Goal: Information Seeking & Learning: Learn about a topic

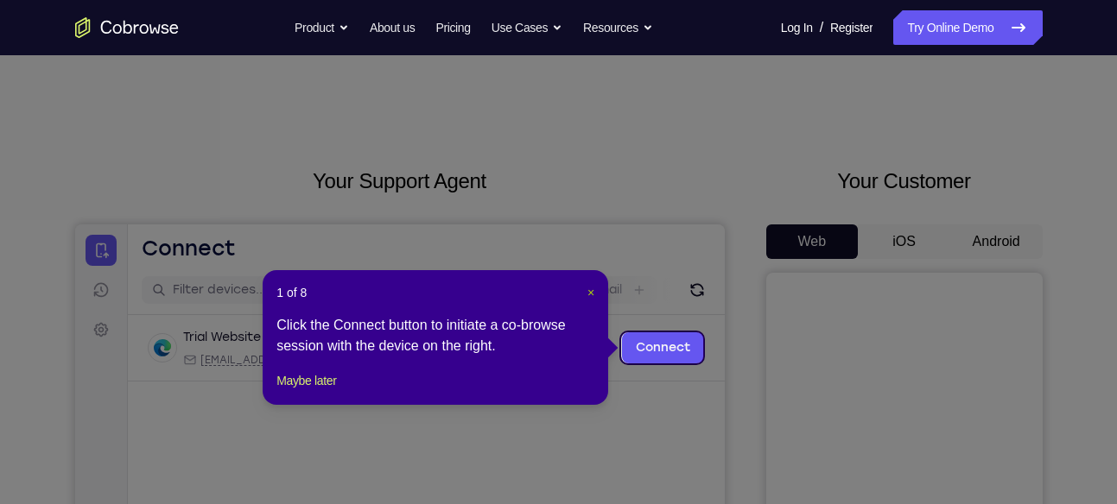
click at [594, 293] on span "×" at bounding box center [590, 293] width 7 height 14
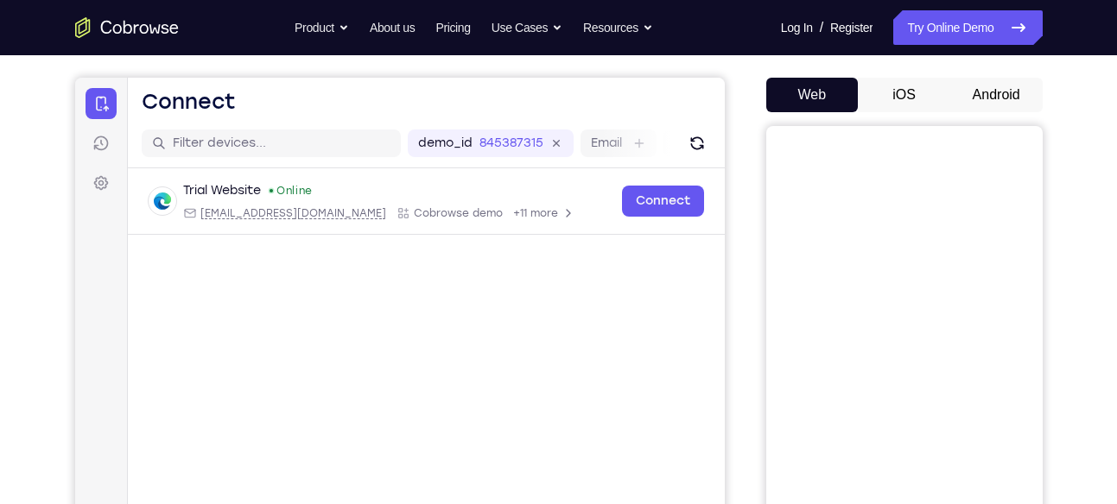
scroll to position [148, 0]
click at [991, 92] on button "Android" at bounding box center [996, 94] width 92 height 35
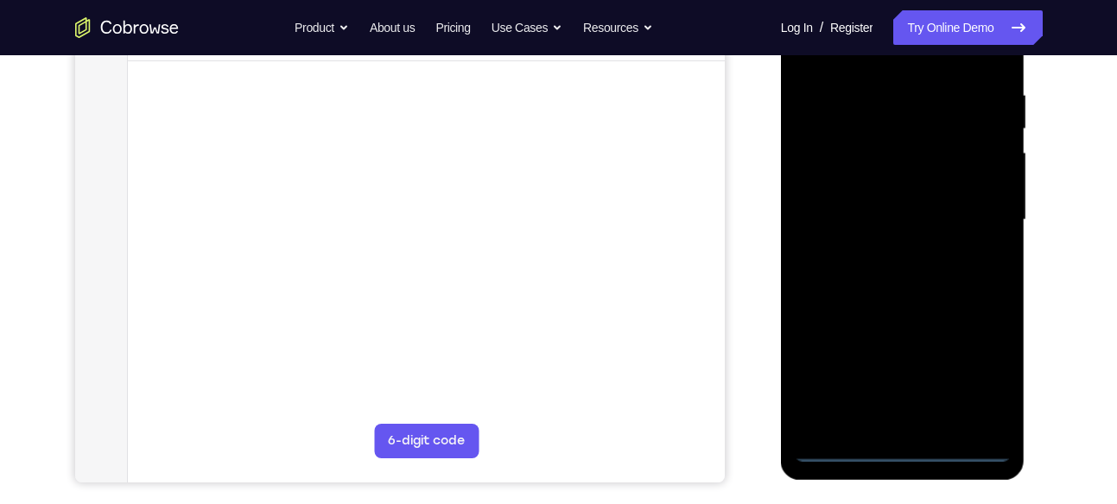
scroll to position [327, 0]
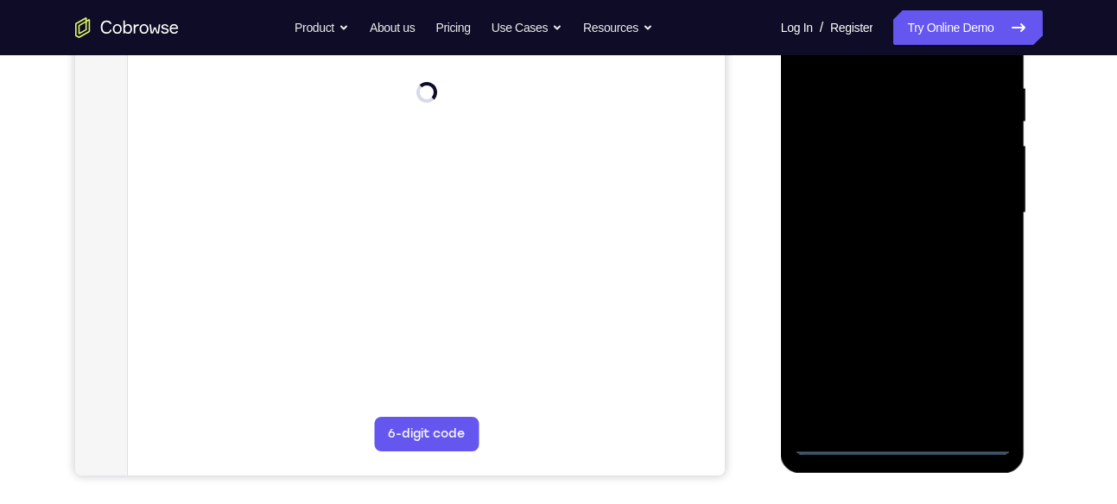
click at [891, 437] on div at bounding box center [903, 213] width 218 height 484
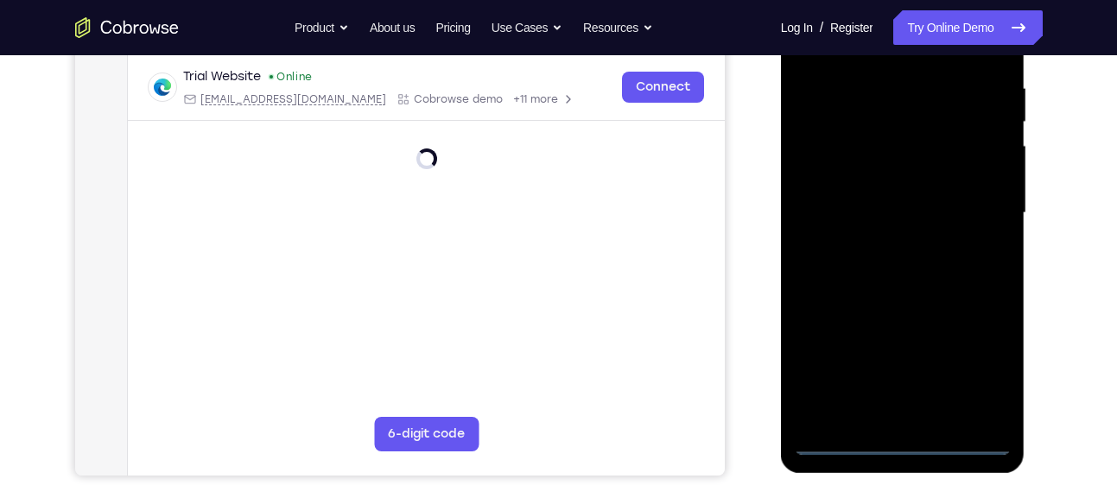
click at [969, 375] on div at bounding box center [903, 213] width 218 height 484
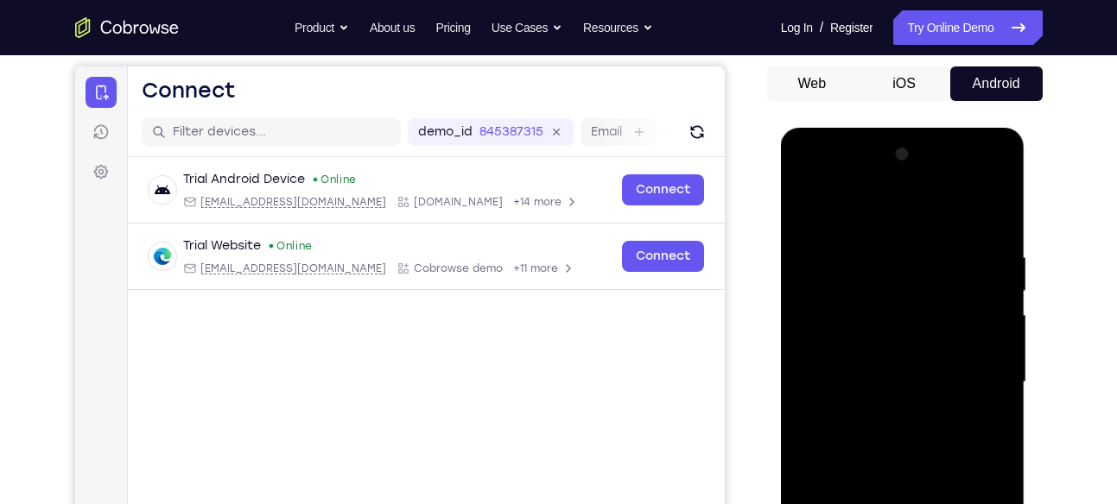
scroll to position [157, 0]
click at [858, 225] on div at bounding box center [903, 384] width 218 height 484
click at [821, 327] on div at bounding box center [903, 384] width 218 height 484
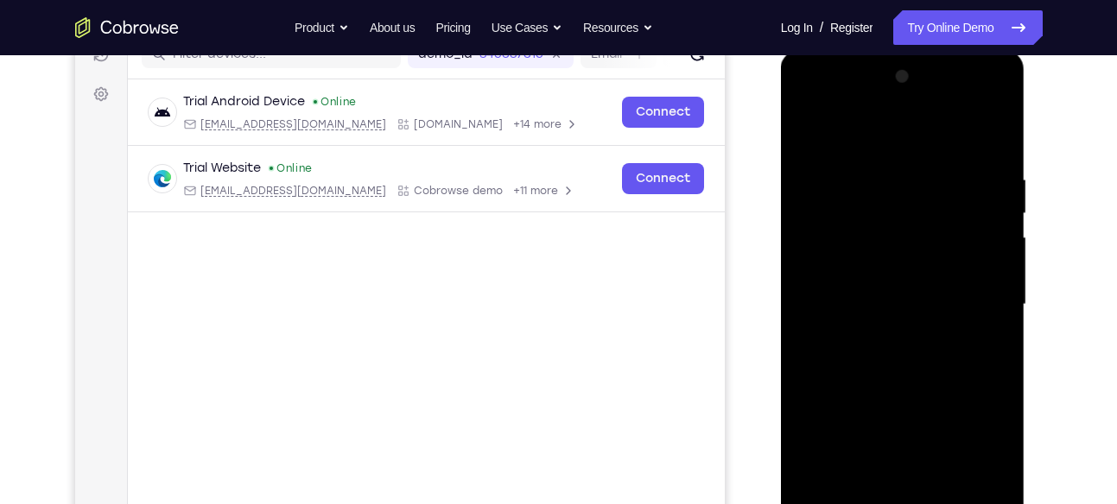
scroll to position [242, 0]
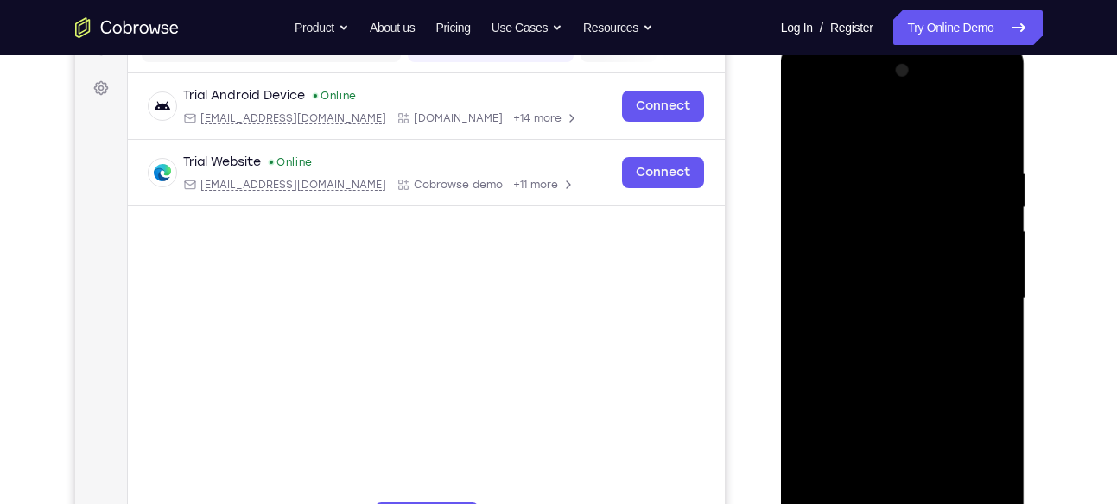
click at [863, 302] on div at bounding box center [903, 299] width 218 height 484
click at [845, 286] on div at bounding box center [903, 299] width 218 height 484
click at [840, 325] on div at bounding box center [903, 299] width 218 height 484
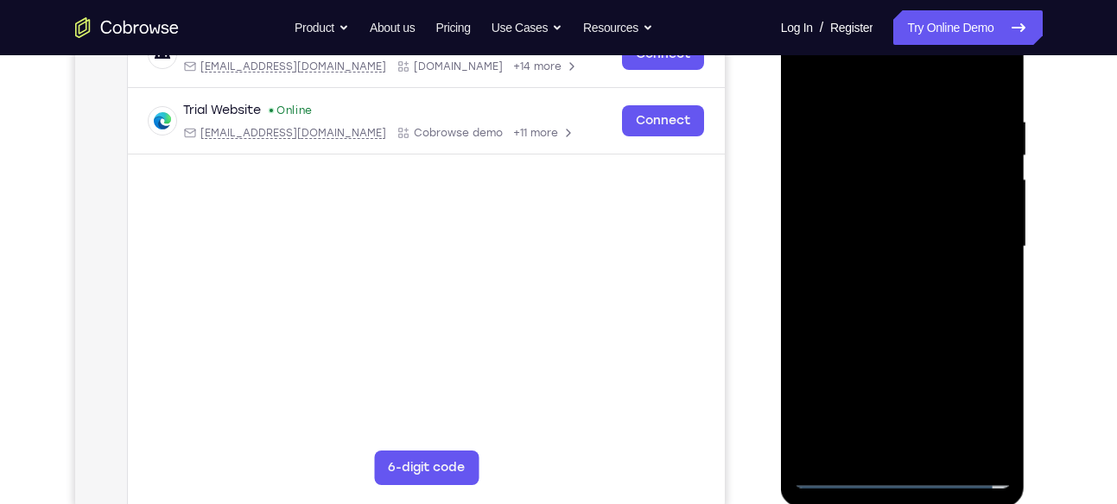
scroll to position [300, 0]
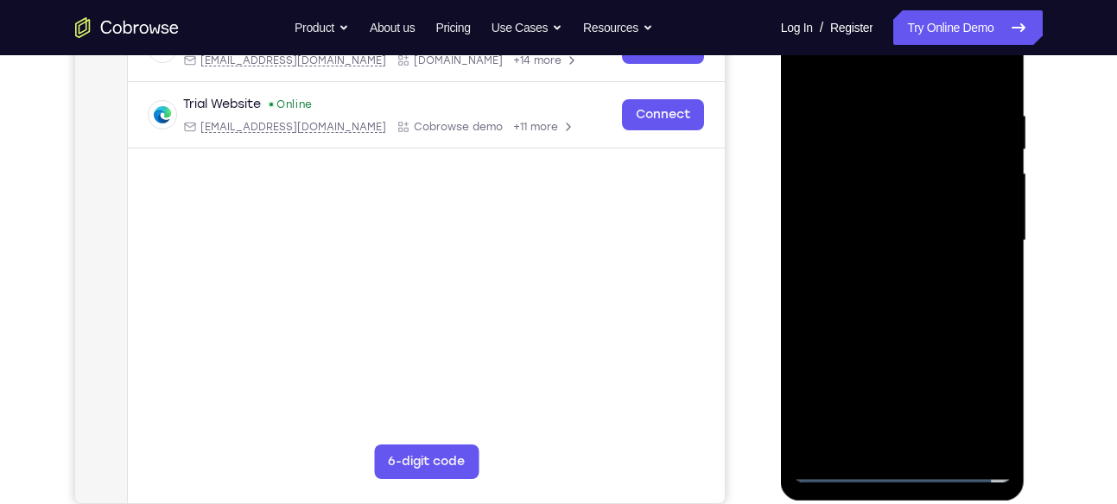
drag, startPoint x: 883, startPoint y: 337, endPoint x: 886, endPoint y: 200, distance: 136.5
click at [886, 200] on div at bounding box center [903, 241] width 218 height 484
click at [883, 439] on div at bounding box center [903, 241] width 218 height 484
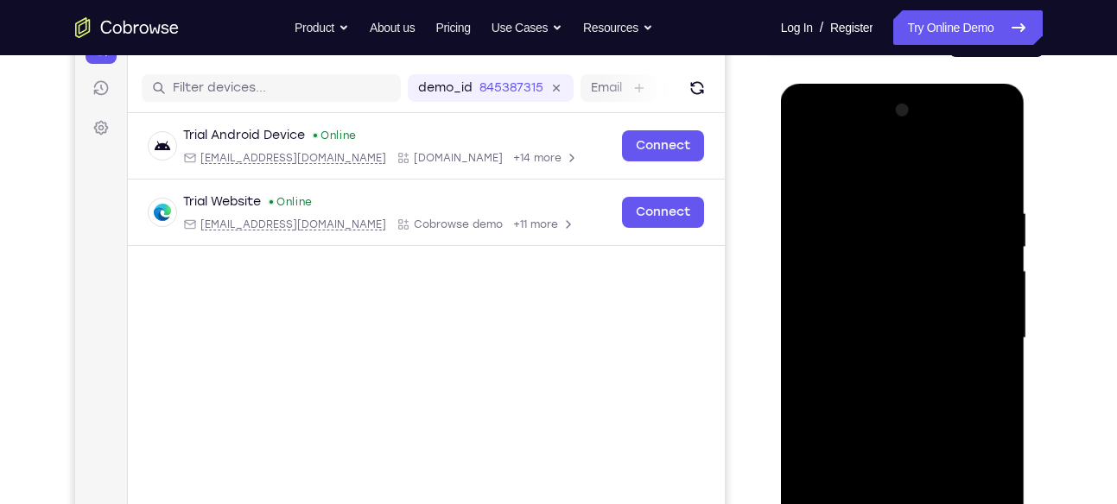
click at [945, 173] on div at bounding box center [903, 339] width 218 height 484
click at [963, 187] on div at bounding box center [903, 339] width 218 height 484
click at [845, 157] on div at bounding box center [903, 339] width 218 height 484
click at [820, 155] on div at bounding box center [903, 339] width 218 height 484
click at [973, 137] on div at bounding box center [903, 339] width 218 height 484
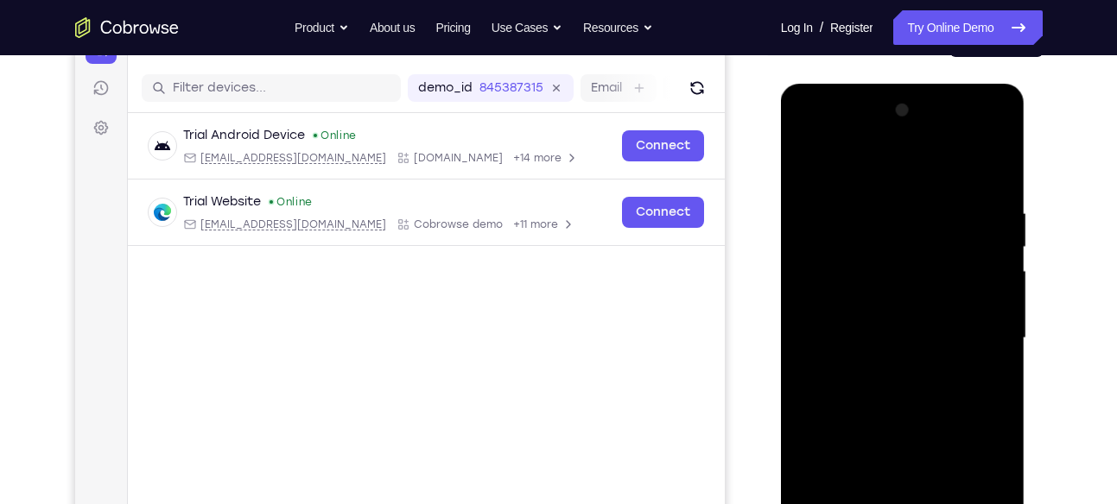
click at [806, 140] on div at bounding box center [903, 339] width 218 height 484
click at [973, 329] on div at bounding box center [903, 339] width 218 height 484
click at [884, 368] on div at bounding box center [903, 339] width 218 height 484
click at [900, 421] on div at bounding box center [903, 339] width 218 height 484
click at [880, 326] on div at bounding box center [903, 339] width 218 height 484
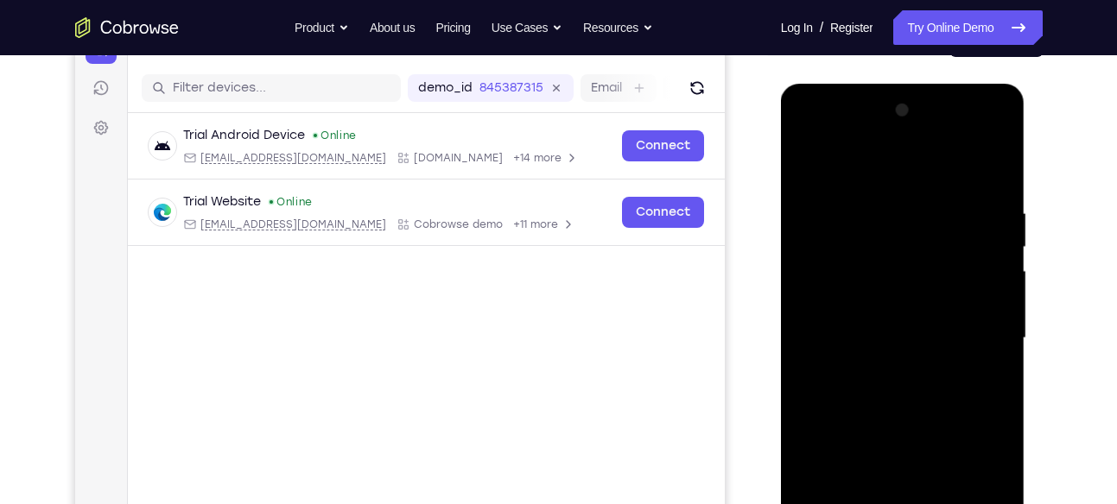
click at [858, 288] on div at bounding box center [903, 339] width 218 height 484
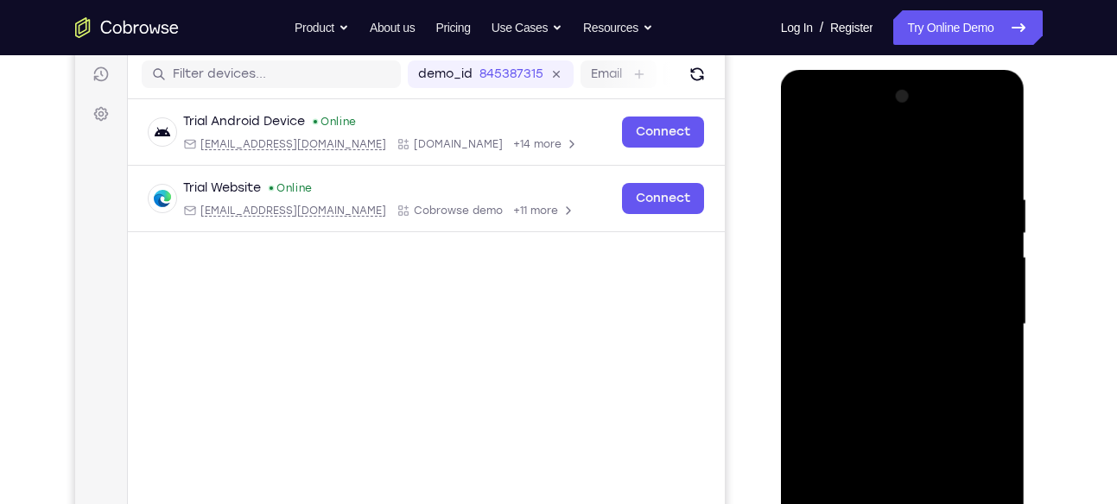
scroll to position [215, 0]
click at [865, 253] on div at bounding box center [903, 326] width 218 height 484
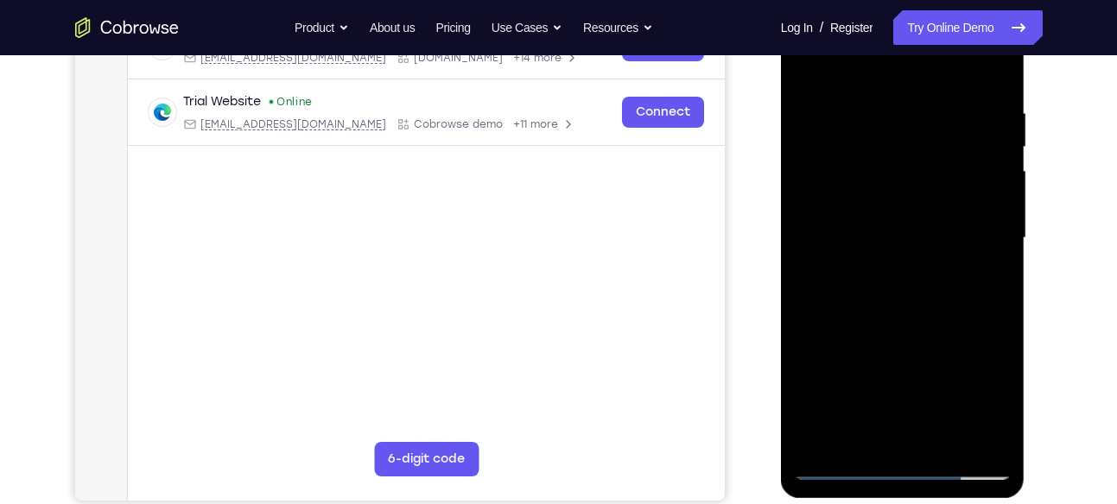
scroll to position [318, 0]
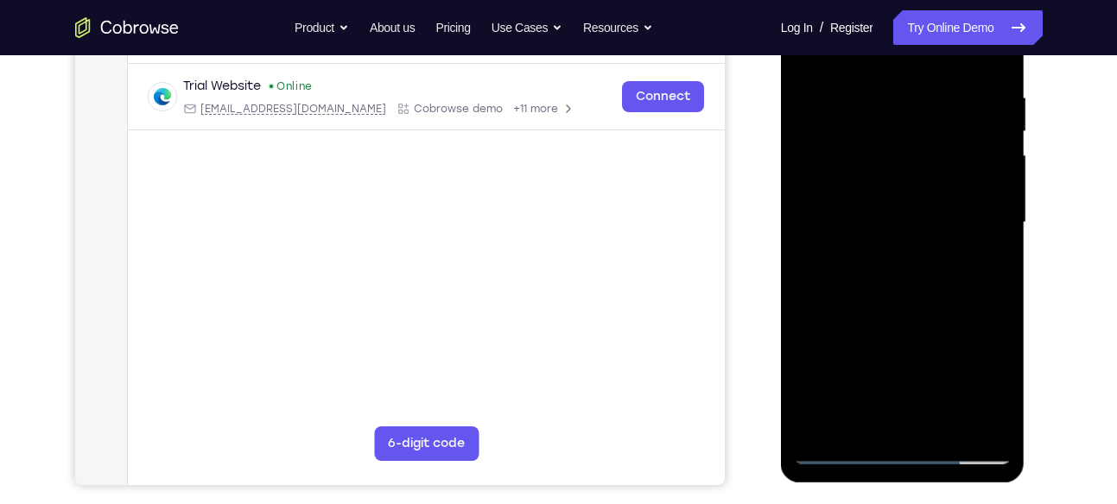
click at [904, 293] on div at bounding box center [903, 223] width 218 height 484
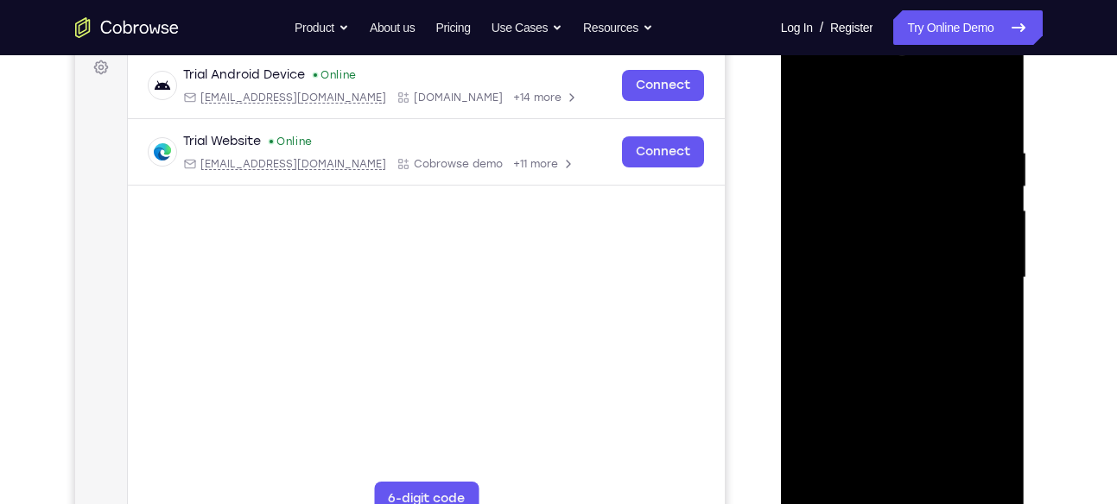
scroll to position [261, 0]
click at [997, 105] on div at bounding box center [903, 280] width 218 height 484
click at [808, 99] on div at bounding box center [903, 280] width 218 height 484
click at [878, 150] on div at bounding box center [903, 280] width 218 height 484
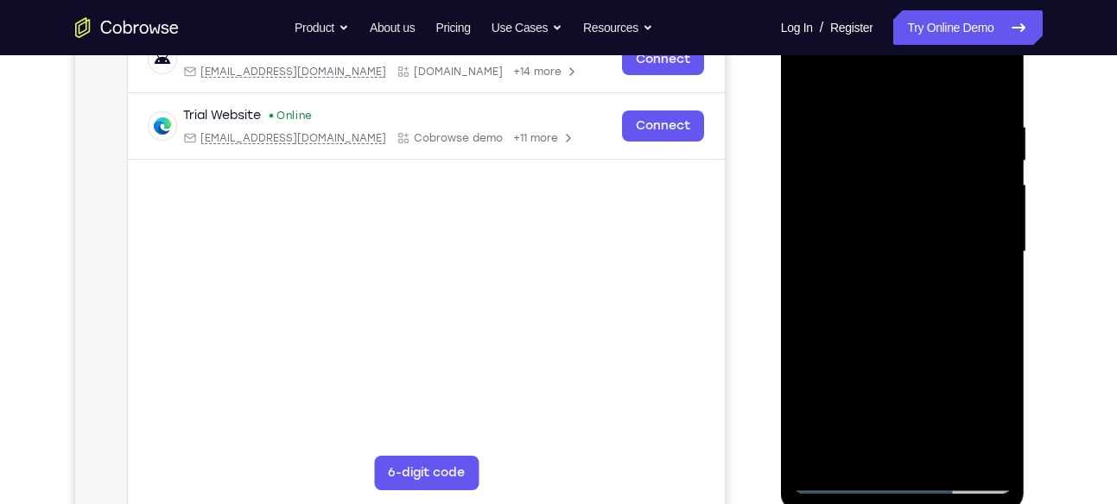
scroll to position [292, 0]
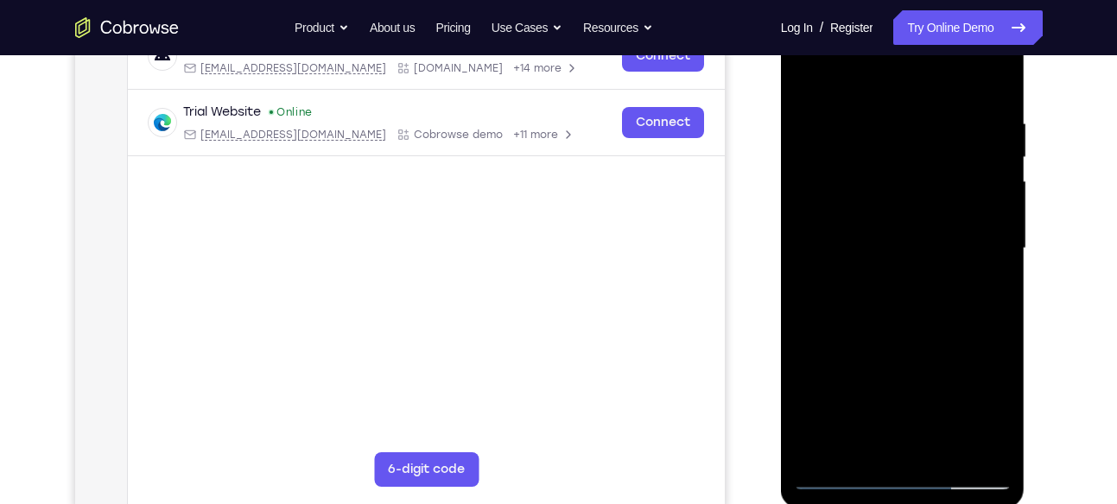
click at [972, 445] on div at bounding box center [903, 249] width 218 height 484
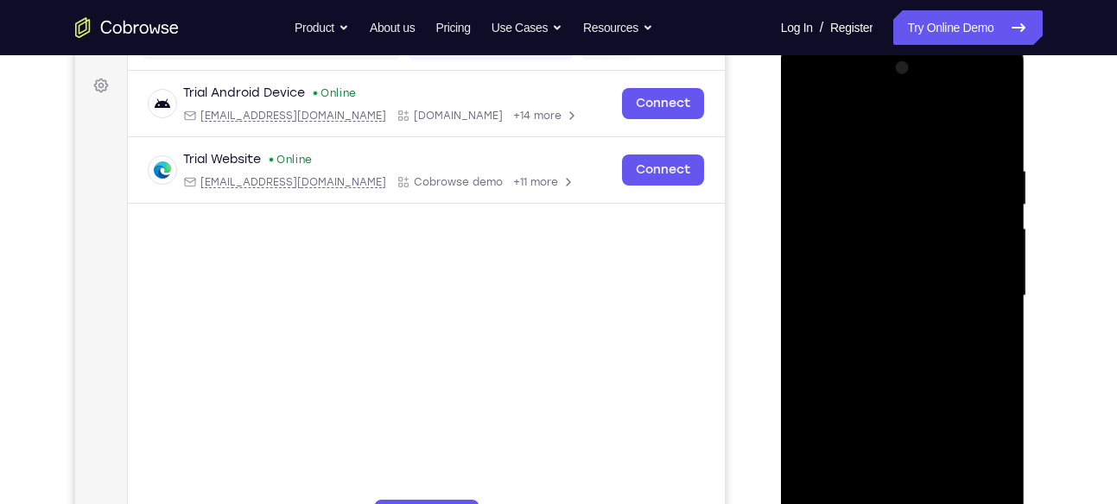
scroll to position [239, 0]
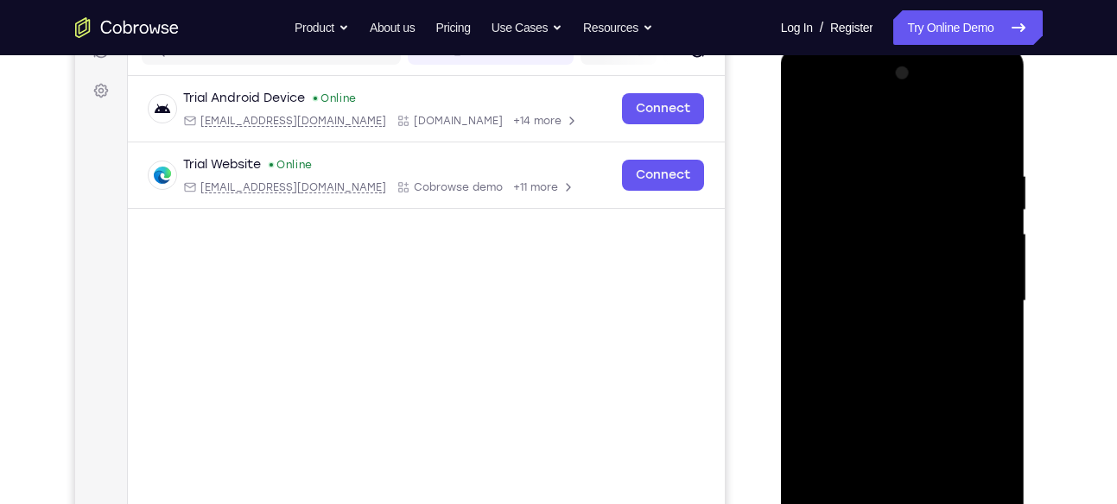
click at [997, 137] on div at bounding box center [903, 302] width 218 height 484
click at [984, 314] on div at bounding box center [903, 302] width 218 height 484
click at [992, 321] on div at bounding box center [903, 302] width 218 height 484
click at [802, 305] on div at bounding box center [903, 302] width 218 height 484
click at [982, 301] on div at bounding box center [903, 302] width 218 height 484
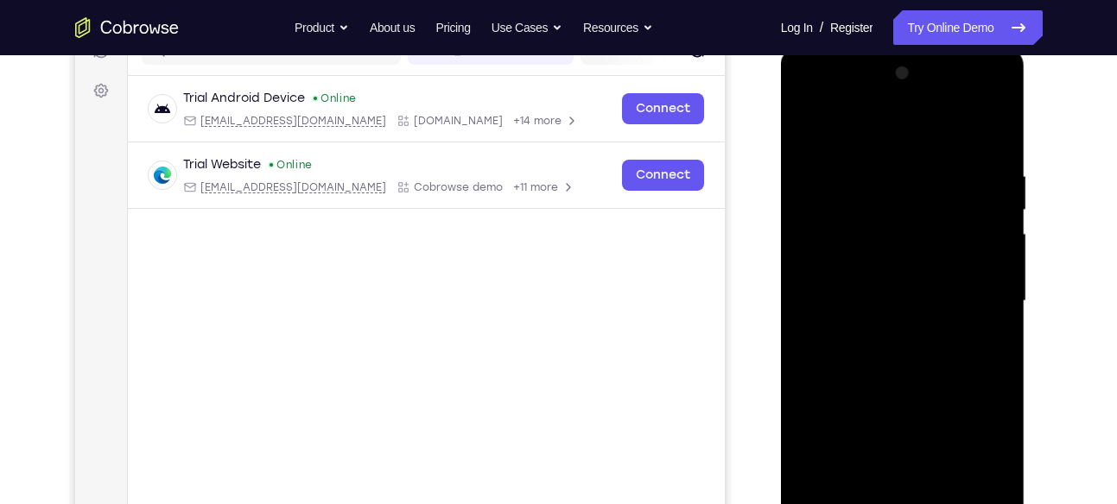
click at [994, 307] on div at bounding box center [903, 302] width 218 height 484
click at [998, 138] on div at bounding box center [903, 302] width 218 height 484
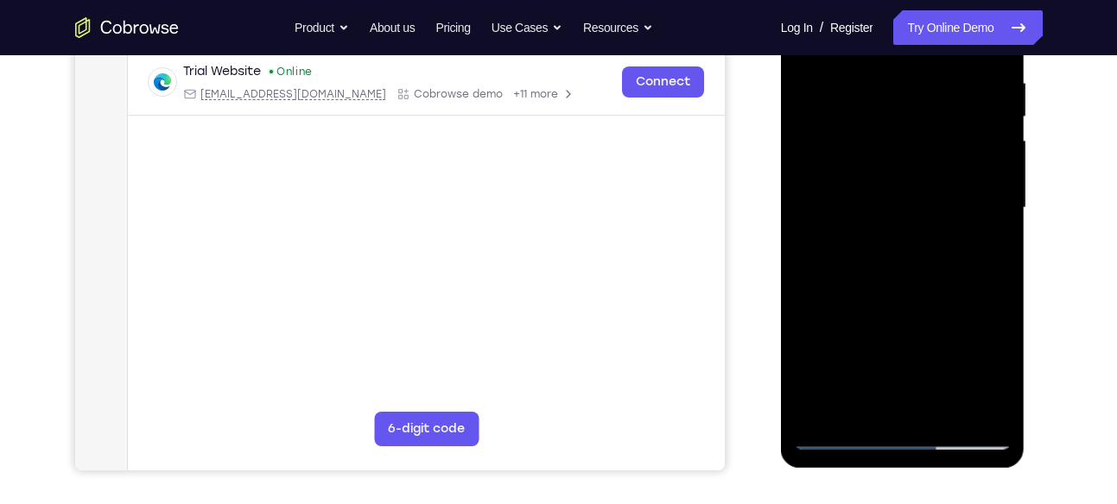
scroll to position [340, 0]
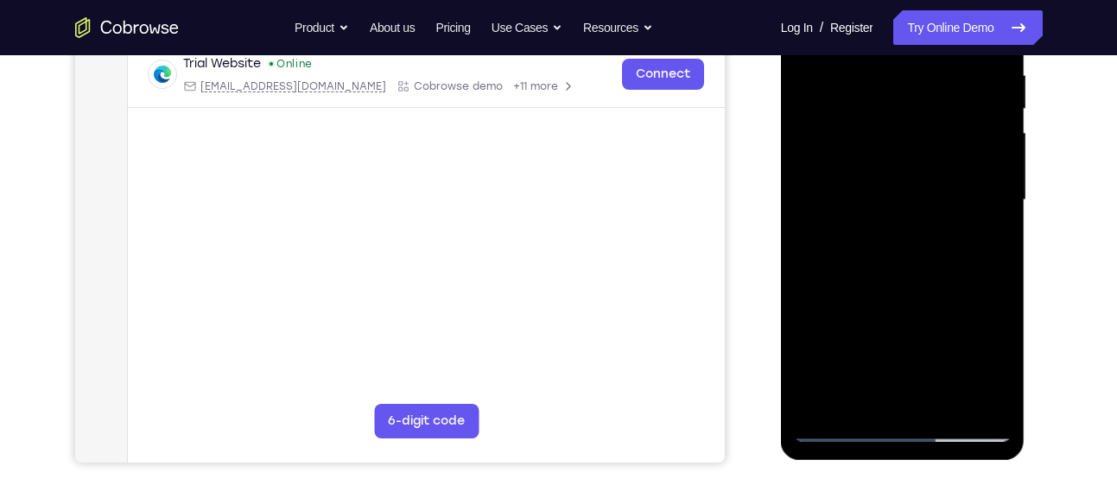
click at [943, 401] on div at bounding box center [903, 201] width 218 height 484
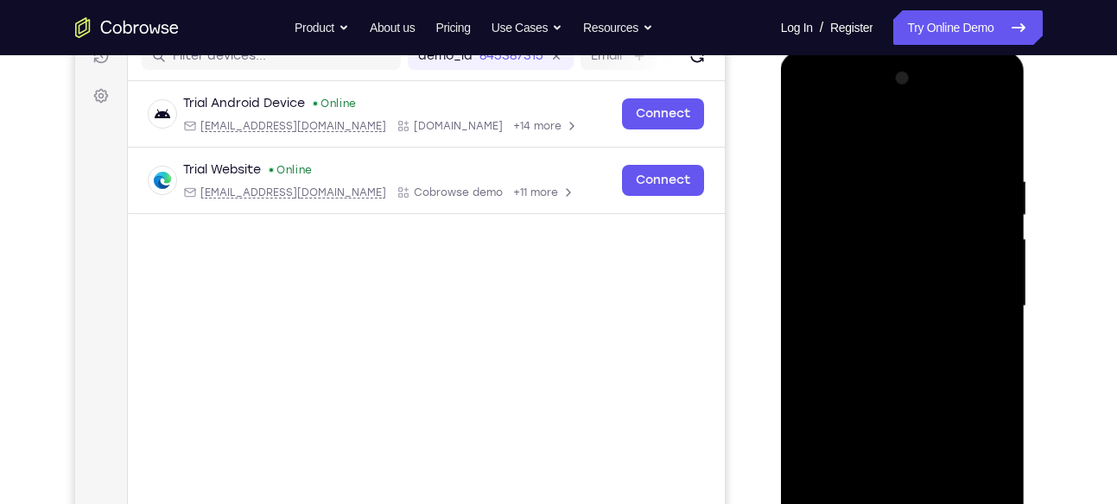
scroll to position [236, 0]
click at [912, 392] on div at bounding box center [903, 305] width 218 height 484
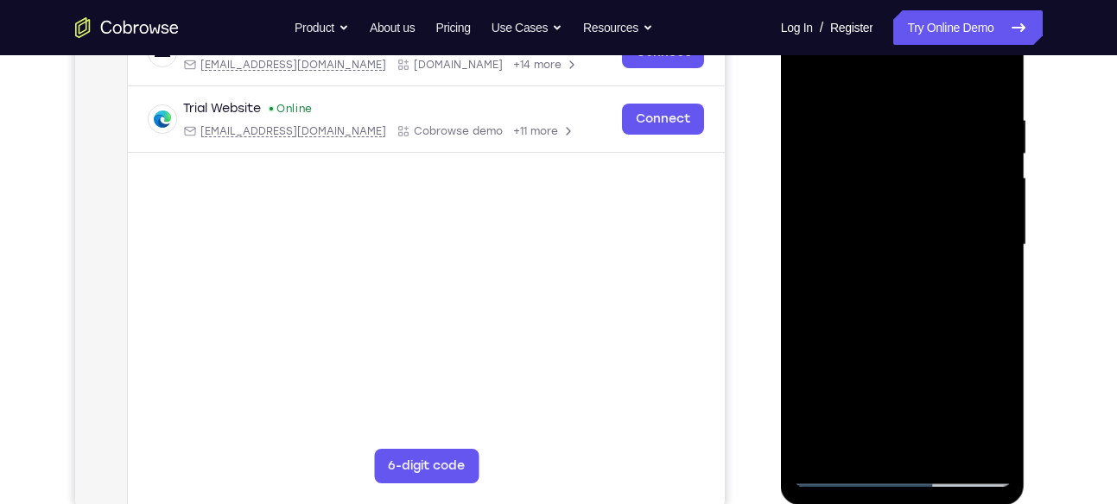
scroll to position [341, 0]
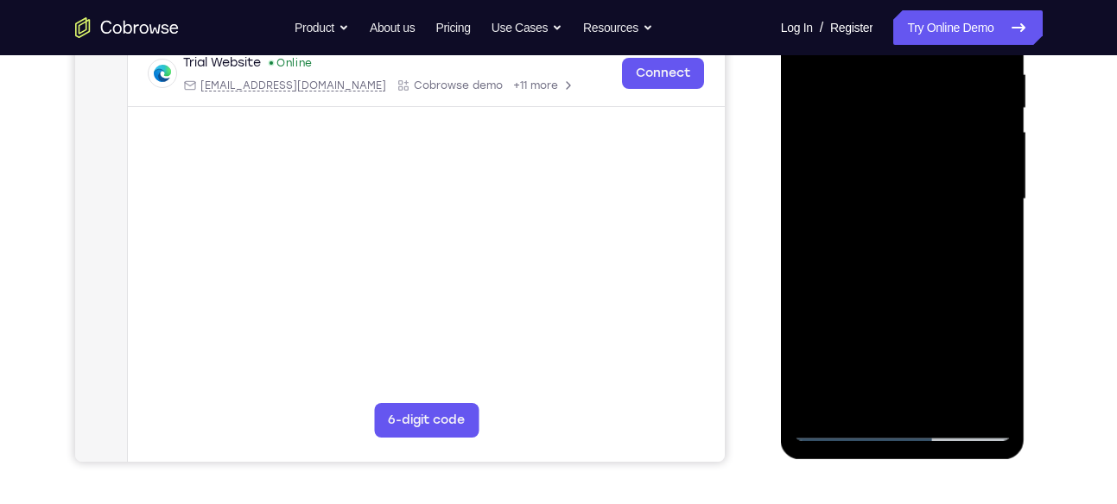
drag, startPoint x: 861, startPoint y: 358, endPoint x: 858, endPoint y: 167, distance: 190.9
click at [858, 167] on div at bounding box center [903, 200] width 218 height 484
drag, startPoint x: 876, startPoint y: 336, endPoint x: 878, endPoint y: 176, distance: 159.8
click at [878, 176] on div at bounding box center [903, 200] width 218 height 484
drag, startPoint x: 891, startPoint y: 168, endPoint x: 903, endPoint y: 348, distance: 180.1
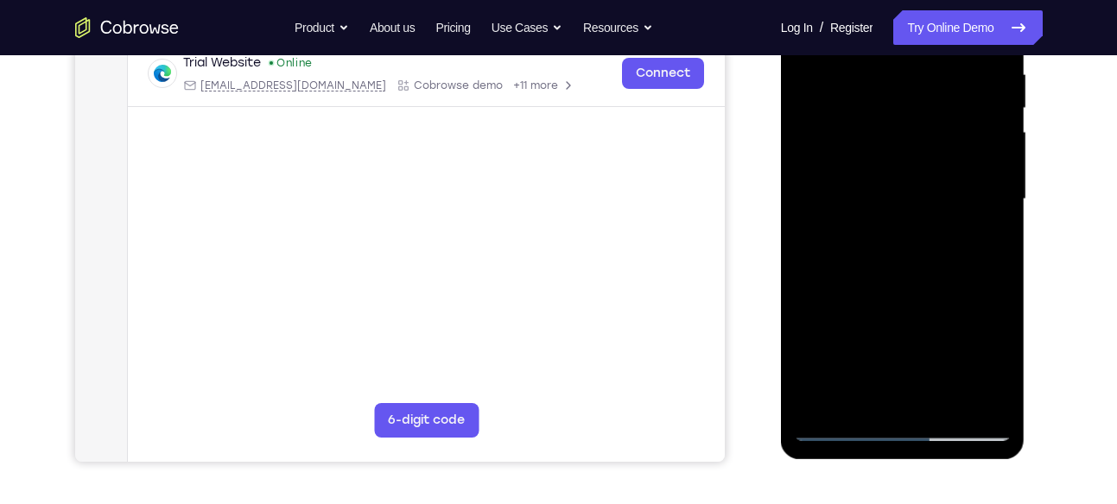
click at [903, 348] on div at bounding box center [903, 200] width 218 height 484
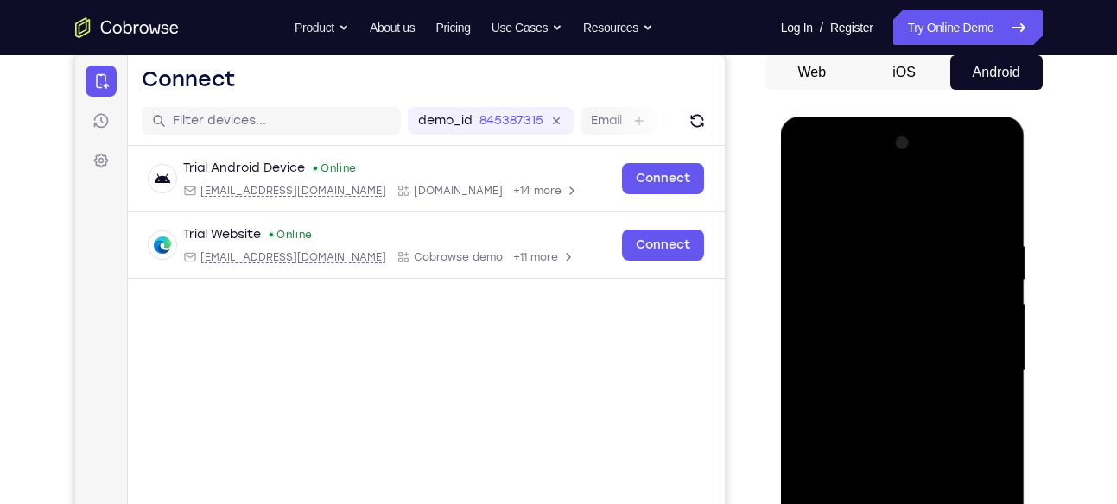
scroll to position [168, 0]
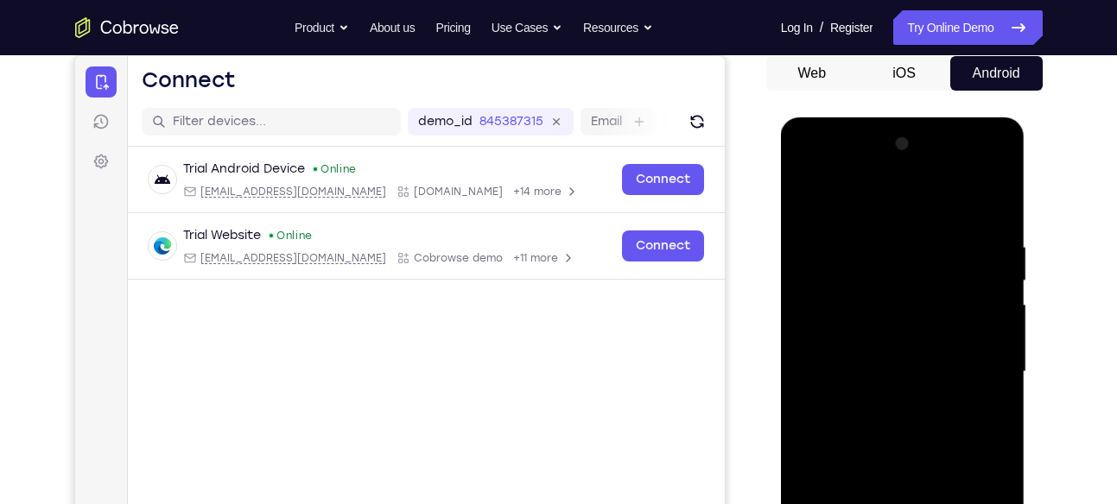
click at [848, 225] on div at bounding box center [903, 372] width 218 height 484
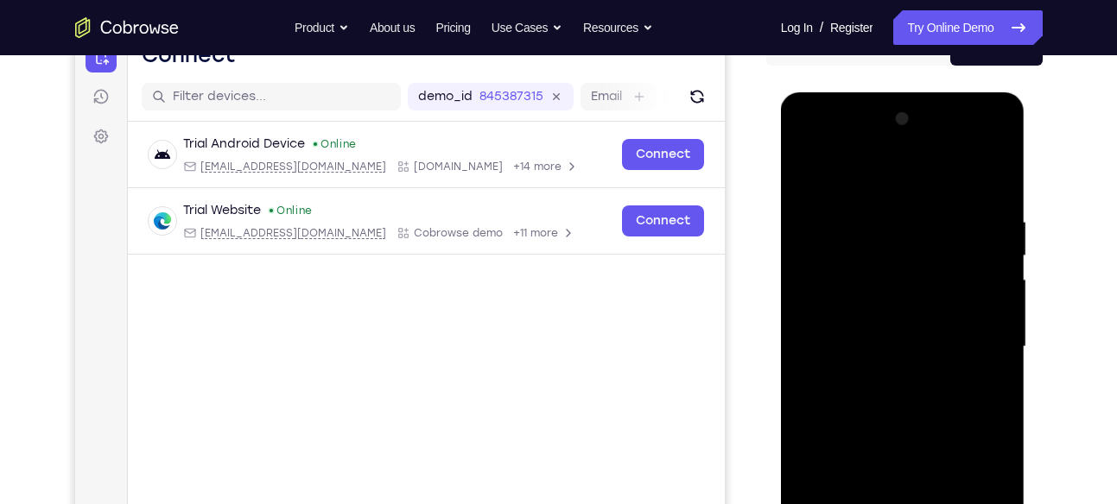
scroll to position [194, 0]
drag, startPoint x: 884, startPoint y: 313, endPoint x: 891, endPoint y: 146, distance: 166.9
click at [891, 146] on div at bounding box center [903, 347] width 218 height 484
click at [863, 282] on div at bounding box center [903, 347] width 218 height 484
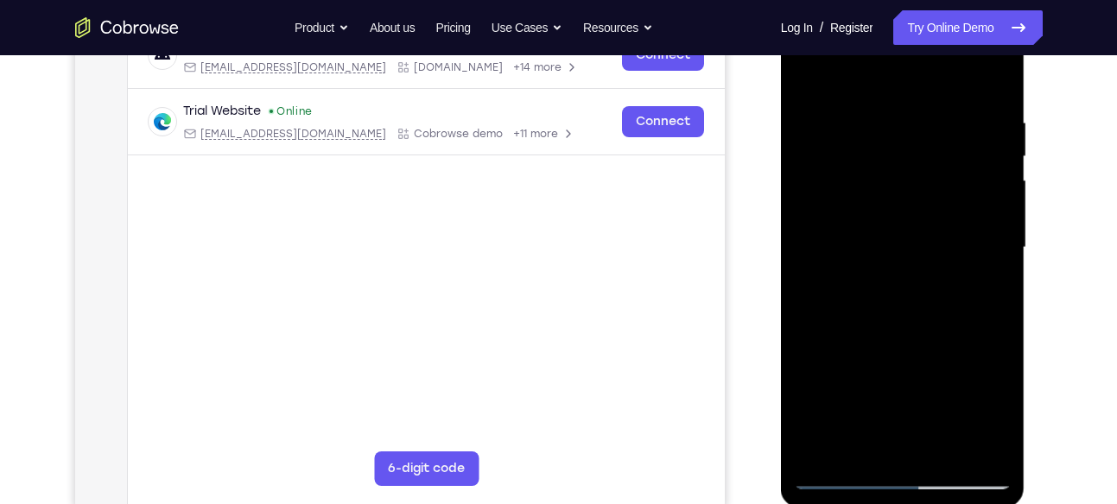
scroll to position [296, 0]
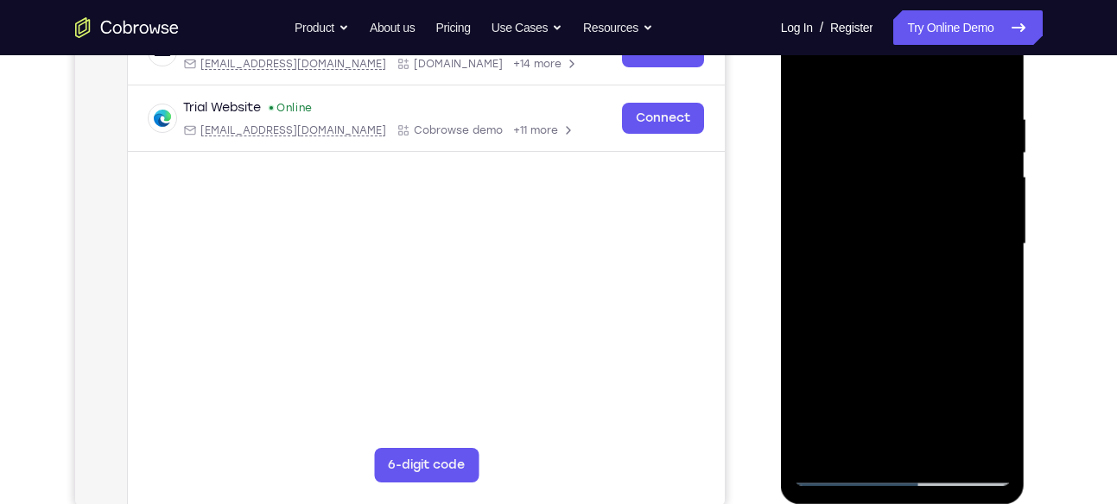
click at [849, 434] on div at bounding box center [903, 245] width 218 height 484
click at [863, 285] on div at bounding box center [903, 245] width 218 height 484
click at [988, 406] on div at bounding box center [903, 245] width 218 height 484
click at [876, 288] on div at bounding box center [903, 245] width 218 height 484
click at [991, 404] on div at bounding box center [903, 245] width 218 height 484
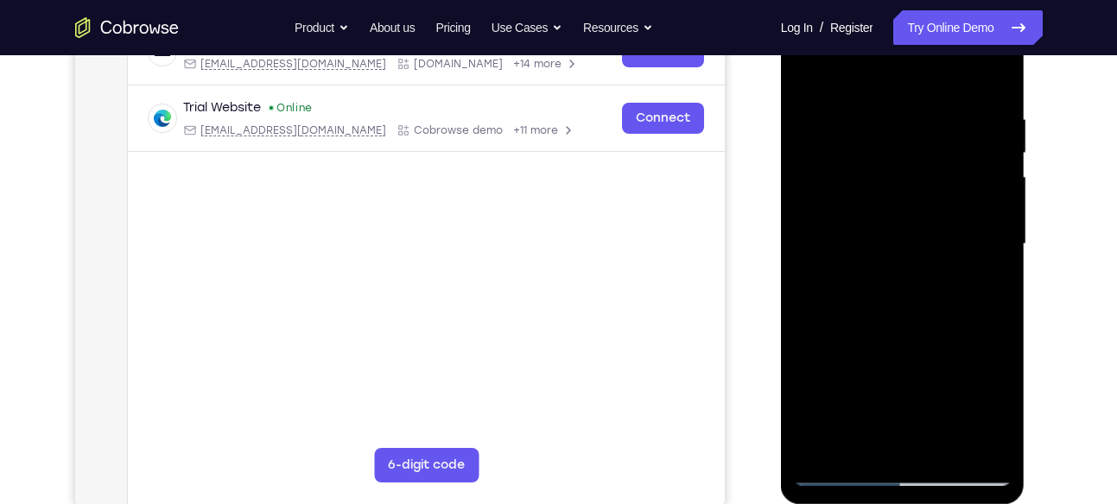
click at [991, 404] on div at bounding box center [903, 245] width 218 height 484
click at [979, 285] on div at bounding box center [903, 245] width 218 height 484
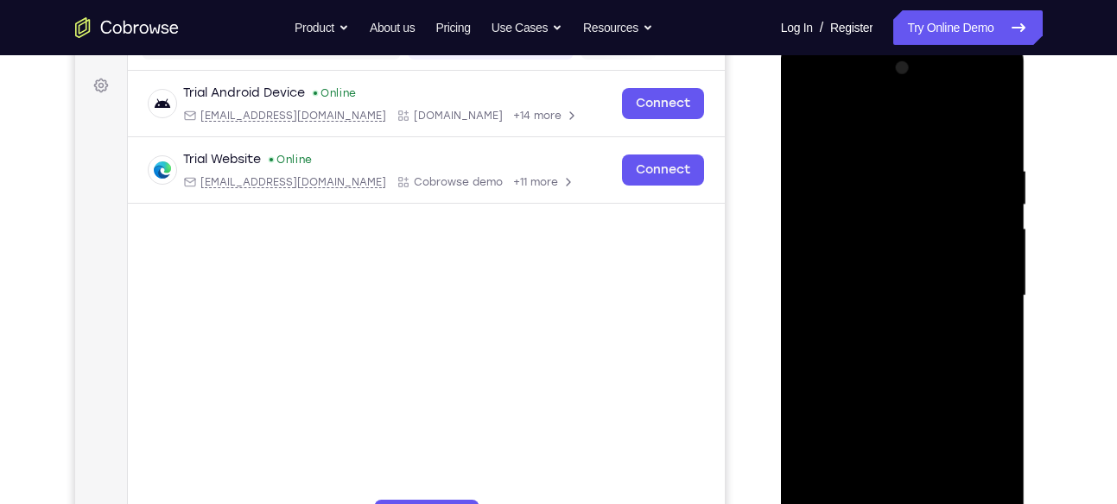
scroll to position [244, 0]
click at [810, 122] on div at bounding box center [903, 297] width 218 height 484
click at [807, 112] on div at bounding box center [903, 297] width 218 height 484
drag, startPoint x: 940, startPoint y: 309, endPoint x: 933, endPoint y: 88, distance: 221.2
click at [933, 88] on div at bounding box center [903, 297] width 218 height 484
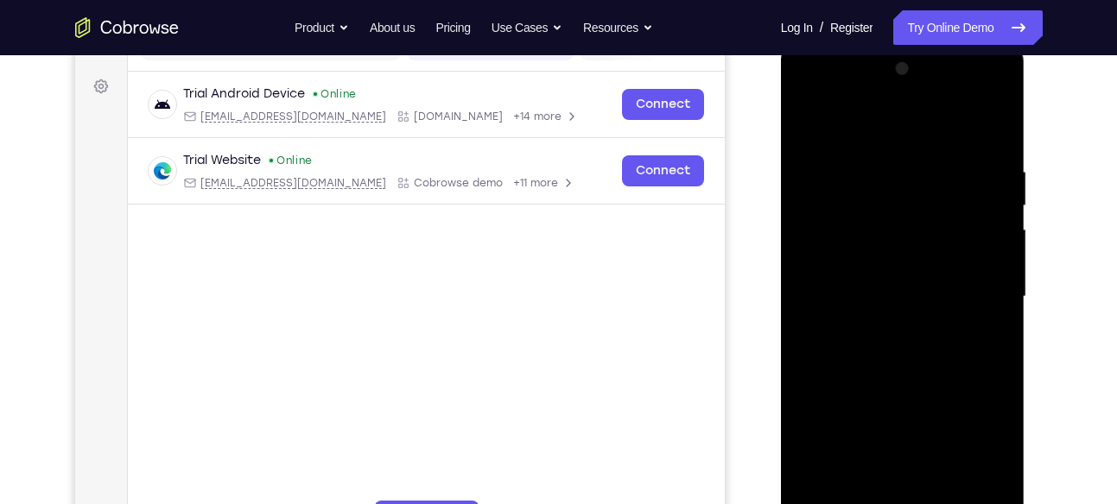
drag, startPoint x: 898, startPoint y: 412, endPoint x: 918, endPoint y: 56, distance: 356.4
click at [918, 56] on div at bounding box center [903, 297] width 218 height 484
drag, startPoint x: 927, startPoint y: 398, endPoint x: 935, endPoint y: 79, distance: 318.8
click at [935, 79] on div at bounding box center [903, 297] width 218 height 484
drag, startPoint x: 927, startPoint y: 436, endPoint x: 921, endPoint y: 178, distance: 258.3
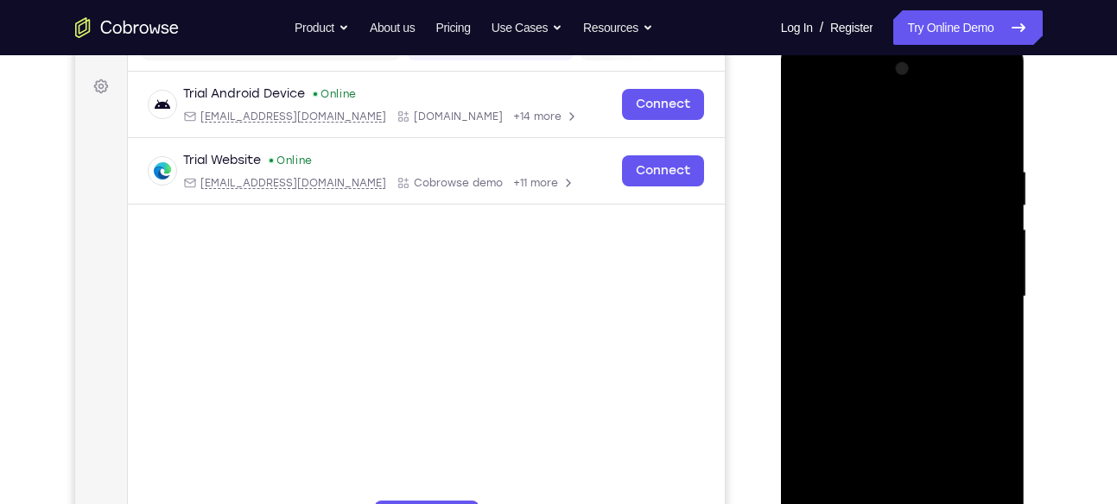
click at [921, 178] on div at bounding box center [903, 297] width 218 height 484
click at [998, 263] on div at bounding box center [903, 297] width 218 height 484
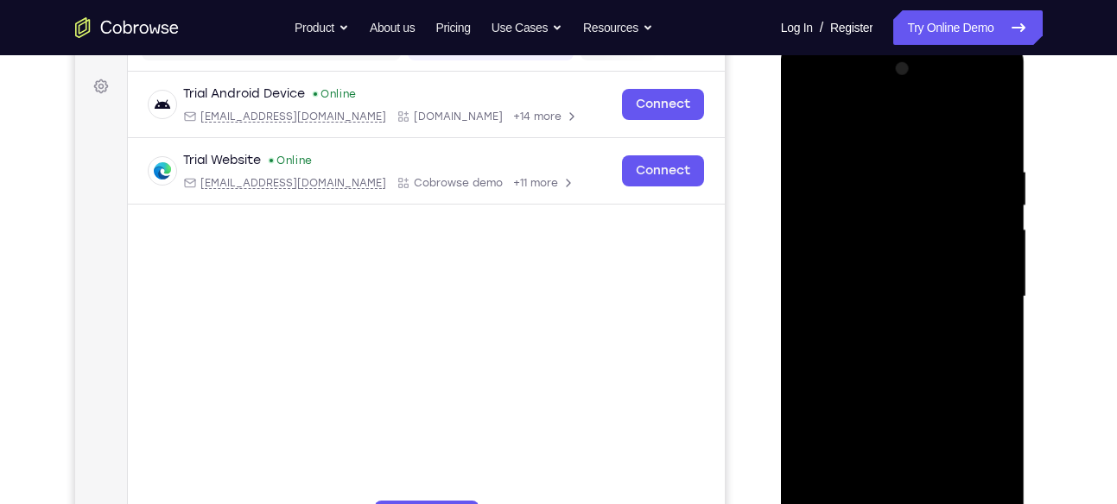
click at [998, 263] on div at bounding box center [903, 297] width 218 height 484
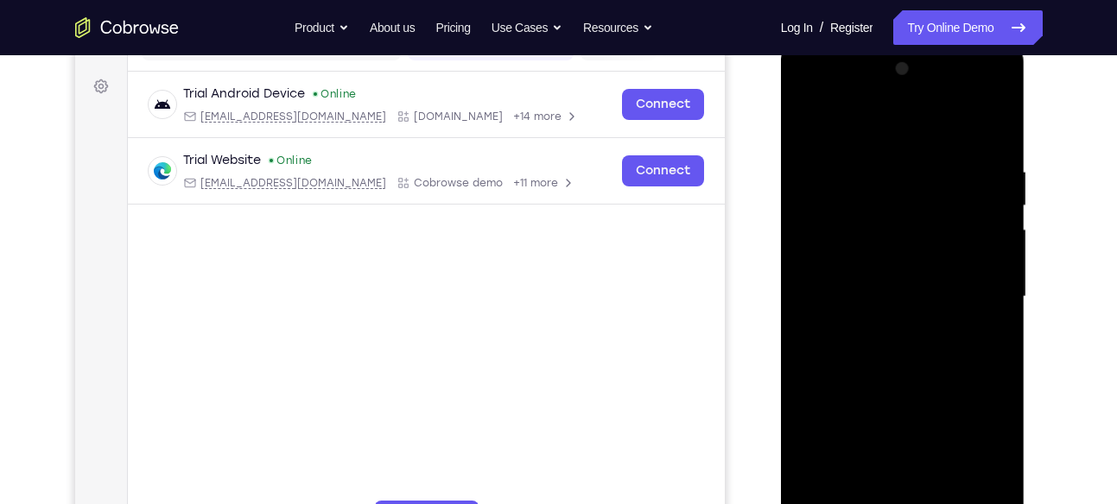
click at [998, 263] on div at bounding box center [903, 297] width 218 height 484
drag, startPoint x: 895, startPoint y: 458, endPoint x: 897, endPoint y: 55, distance: 402.5
click at [897, 55] on div at bounding box center [903, 297] width 218 height 484
drag, startPoint x: 916, startPoint y: 374, endPoint x: 912, endPoint y: 152, distance: 222.0
click at [912, 152] on div at bounding box center [903, 297] width 218 height 484
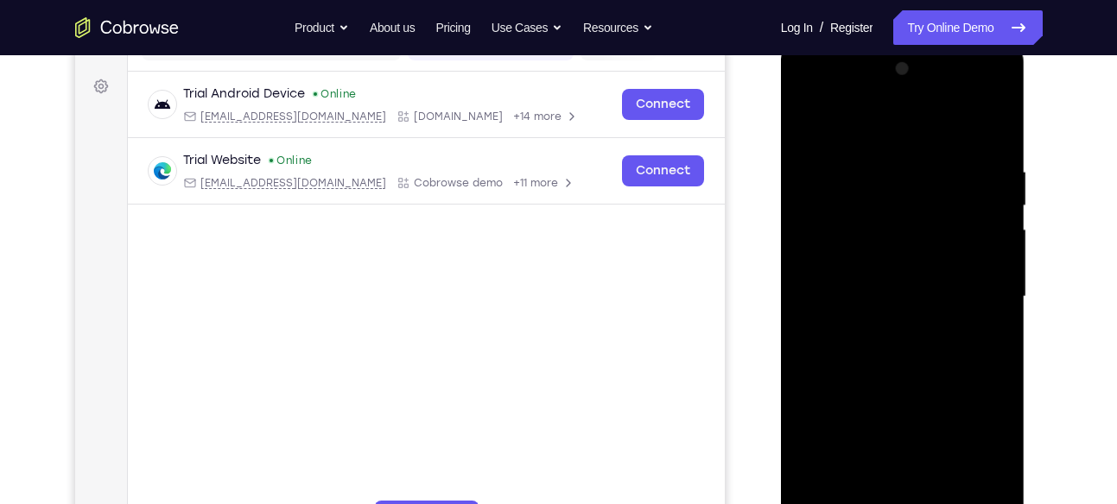
click at [1000, 187] on div at bounding box center [903, 297] width 218 height 484
click at [866, 219] on div at bounding box center [903, 297] width 218 height 484
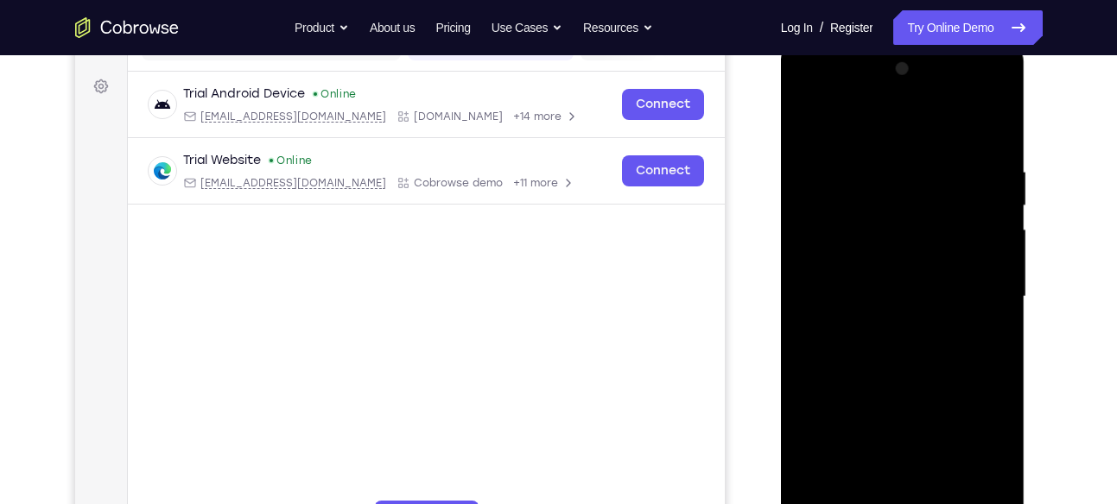
click at [866, 219] on div at bounding box center [903, 297] width 218 height 484
click at [998, 193] on div at bounding box center [903, 297] width 218 height 484
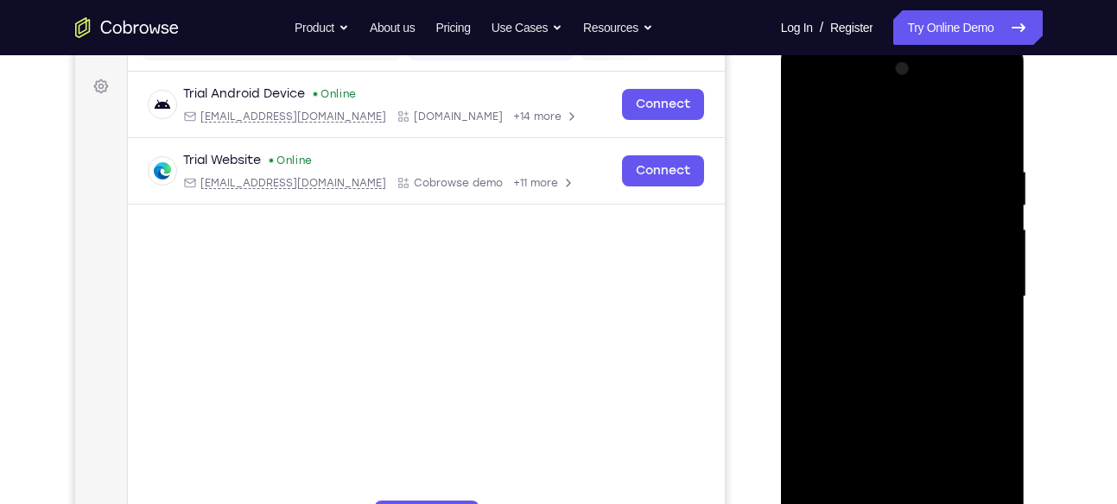
click at [998, 193] on div at bounding box center [903, 297] width 218 height 484
drag, startPoint x: 954, startPoint y: 385, endPoint x: 931, endPoint y: 80, distance: 305.7
click at [931, 80] on div at bounding box center [903, 297] width 218 height 484
drag, startPoint x: 945, startPoint y: 339, endPoint x: 925, endPoint y: 86, distance: 253.0
click at [925, 86] on div at bounding box center [903, 297] width 218 height 484
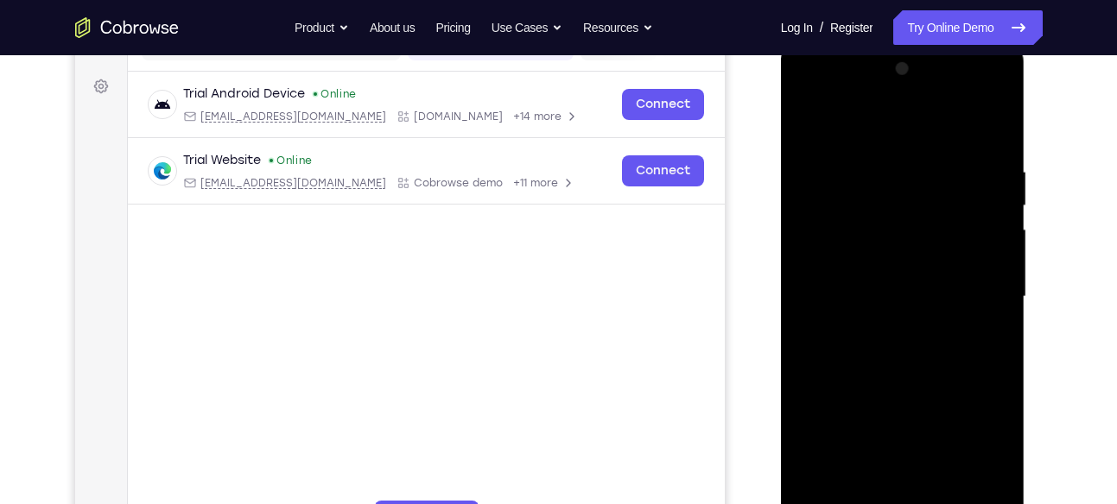
drag, startPoint x: 910, startPoint y: 396, endPoint x: 906, endPoint y: 114, distance: 281.6
click at [906, 114] on div at bounding box center [903, 297] width 218 height 484
drag, startPoint x: 903, startPoint y: 331, endPoint x: 893, endPoint y: 121, distance: 210.1
click at [893, 121] on div at bounding box center [903, 297] width 218 height 484
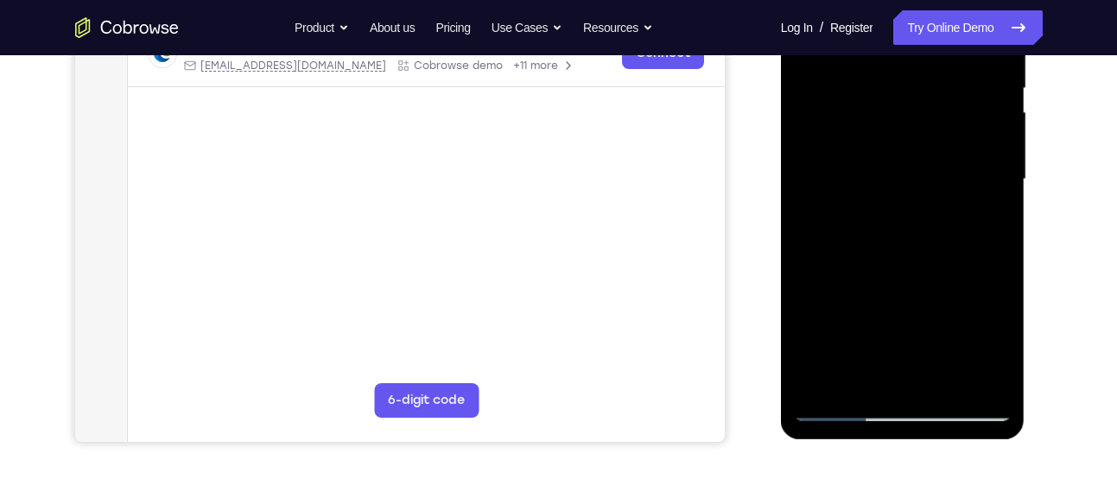
scroll to position [363, 0]
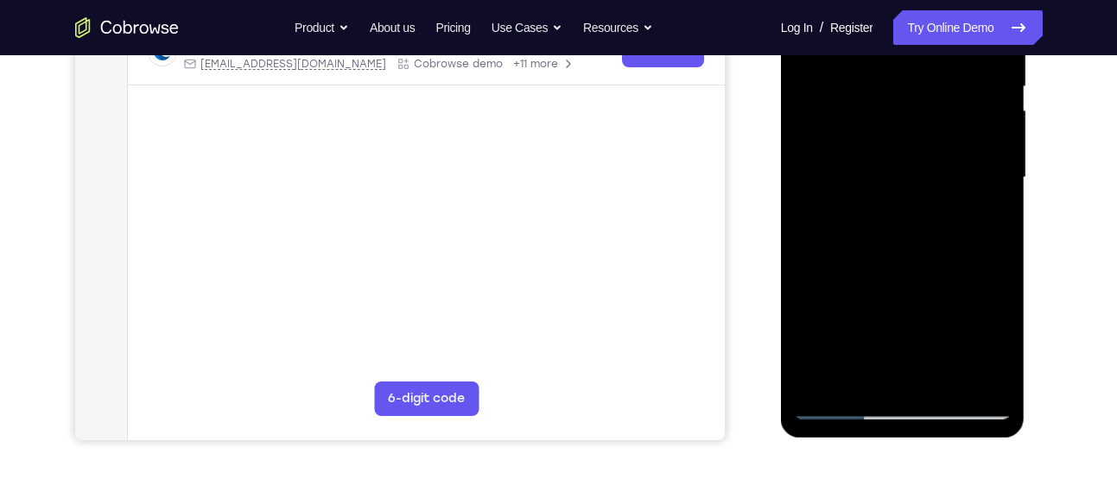
click at [950, 381] on div at bounding box center [903, 178] width 218 height 484
click at [827, 403] on div at bounding box center [903, 178] width 218 height 484
drag, startPoint x: 878, startPoint y: 365, endPoint x: 878, endPoint y: 87, distance: 278.1
click at [878, 87] on div at bounding box center [903, 178] width 218 height 484
drag, startPoint x: 885, startPoint y: 346, endPoint x: 890, endPoint y: 142, distance: 204.8
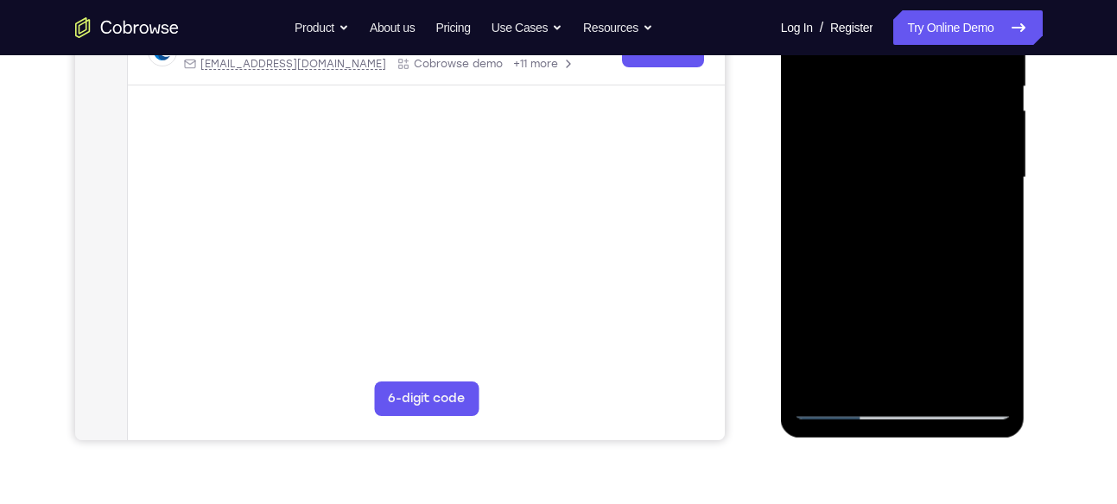
click at [890, 142] on div at bounding box center [903, 178] width 218 height 484
click at [825, 388] on div at bounding box center [903, 178] width 218 height 484
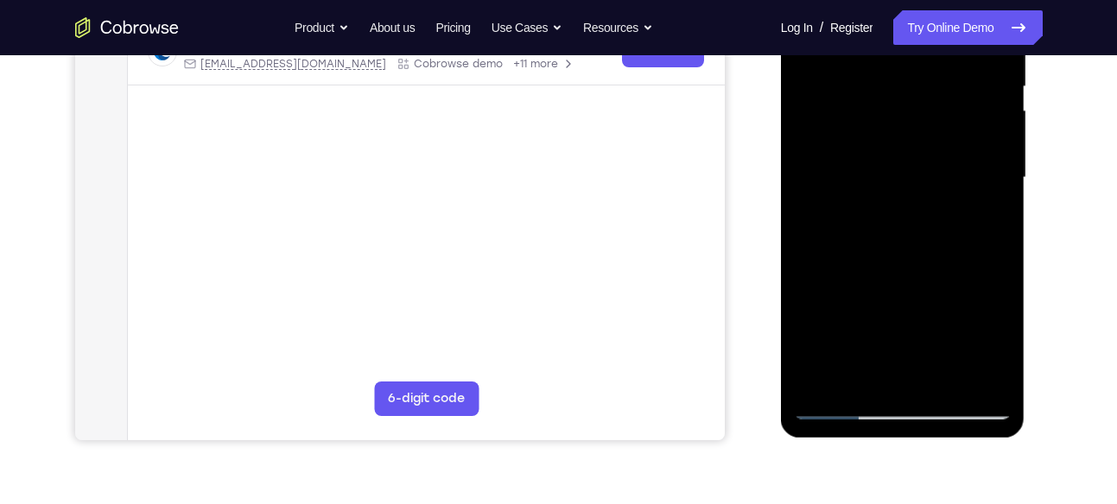
scroll to position [225, 0]
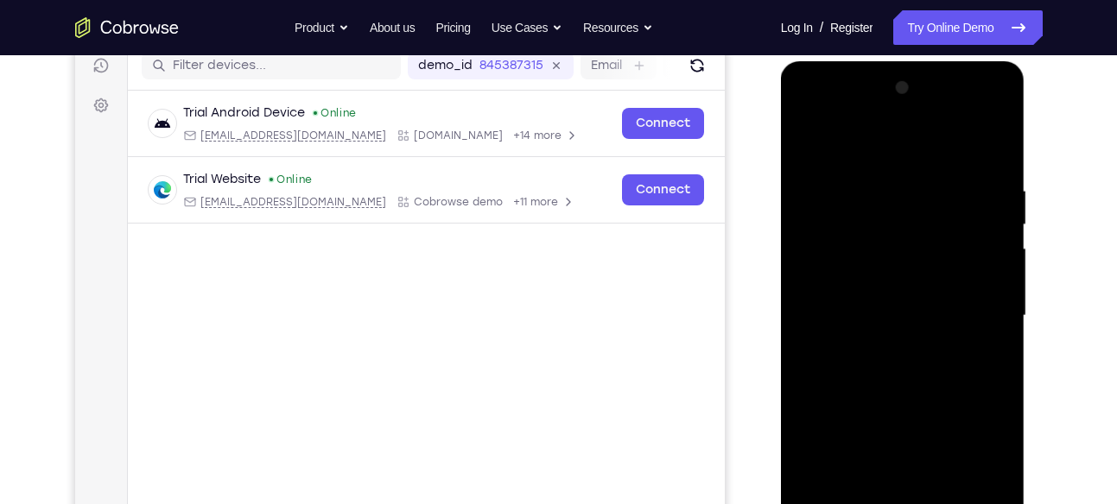
drag, startPoint x: 840, startPoint y: 167, endPoint x: 847, endPoint y: 450, distance: 283.4
click at [847, 450] on div at bounding box center [903, 316] width 218 height 484
click at [886, 295] on div at bounding box center [903, 316] width 218 height 484
click at [874, 187] on div at bounding box center [903, 316] width 218 height 484
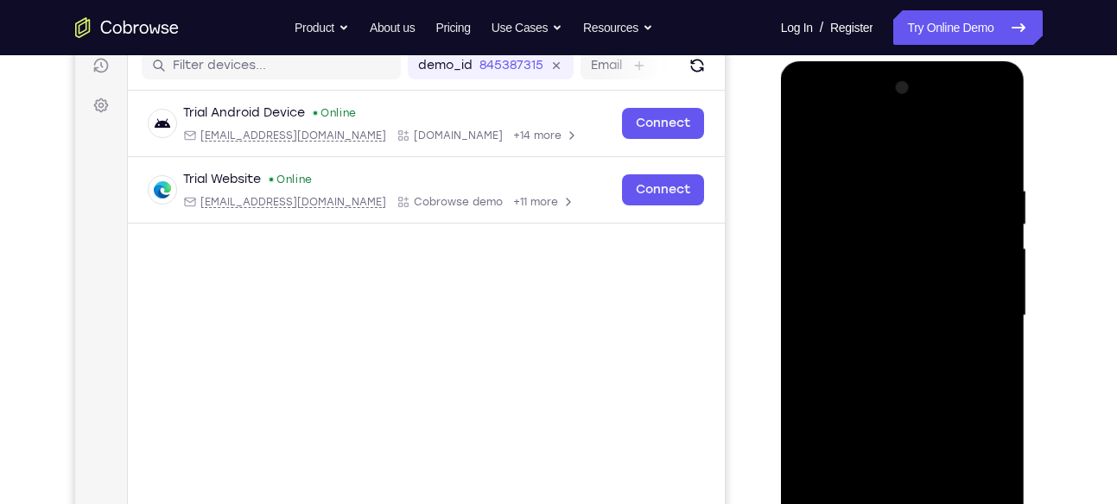
click at [991, 365] on div at bounding box center [903, 316] width 218 height 484
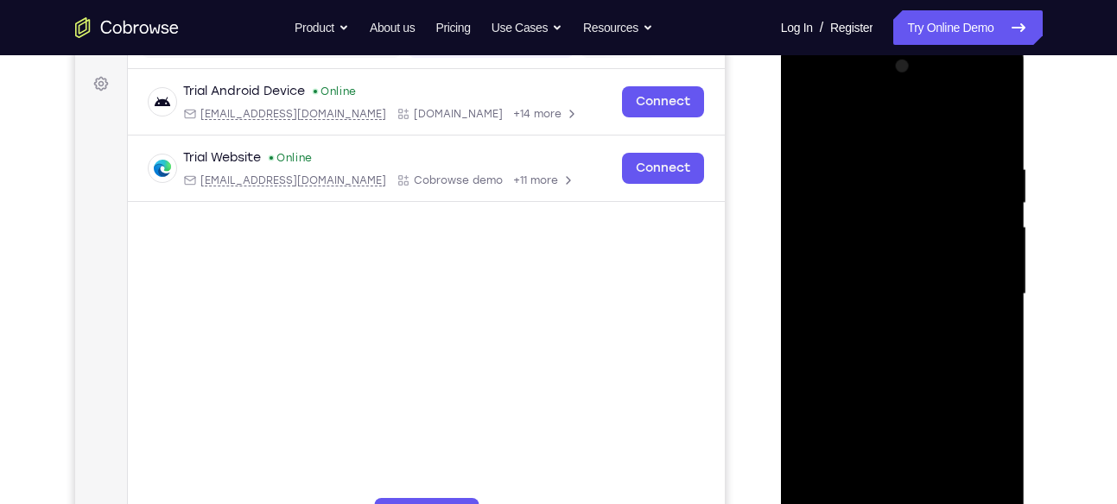
scroll to position [247, 0]
click at [992, 350] on div at bounding box center [903, 294] width 218 height 484
drag, startPoint x: 992, startPoint y: 350, endPoint x: 955, endPoint y: 353, distance: 37.3
click at [955, 353] on div at bounding box center [903, 294] width 218 height 484
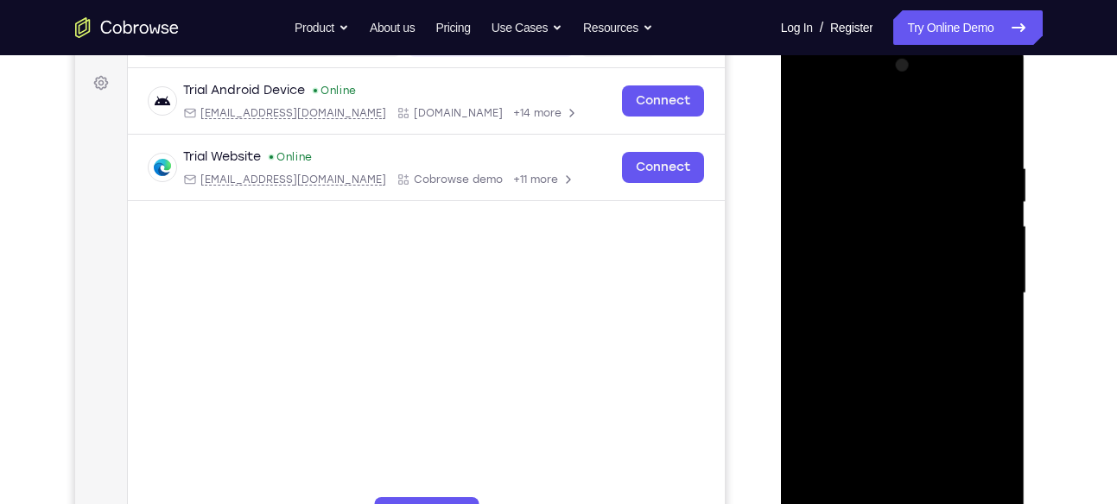
click at [870, 485] on div at bounding box center [903, 294] width 218 height 484
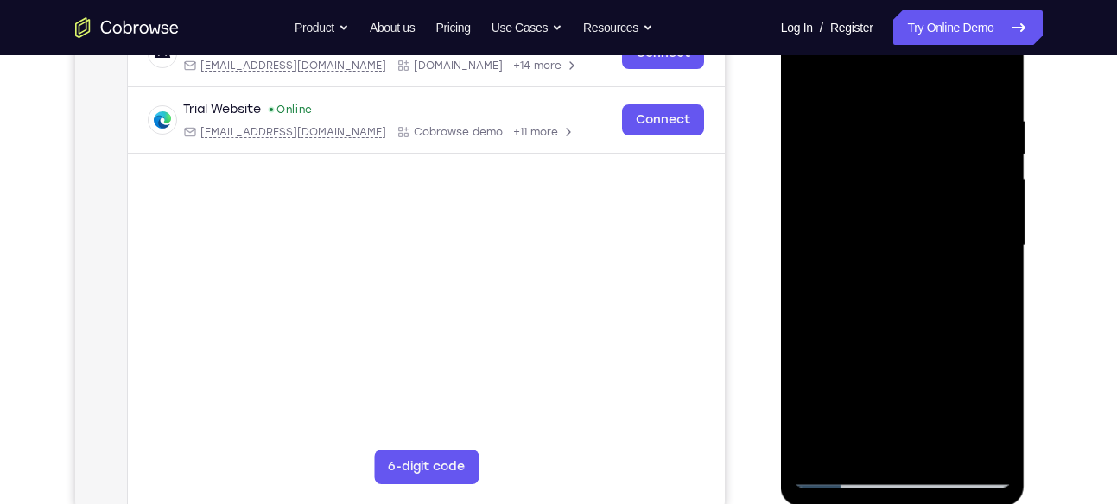
scroll to position [312, 0]
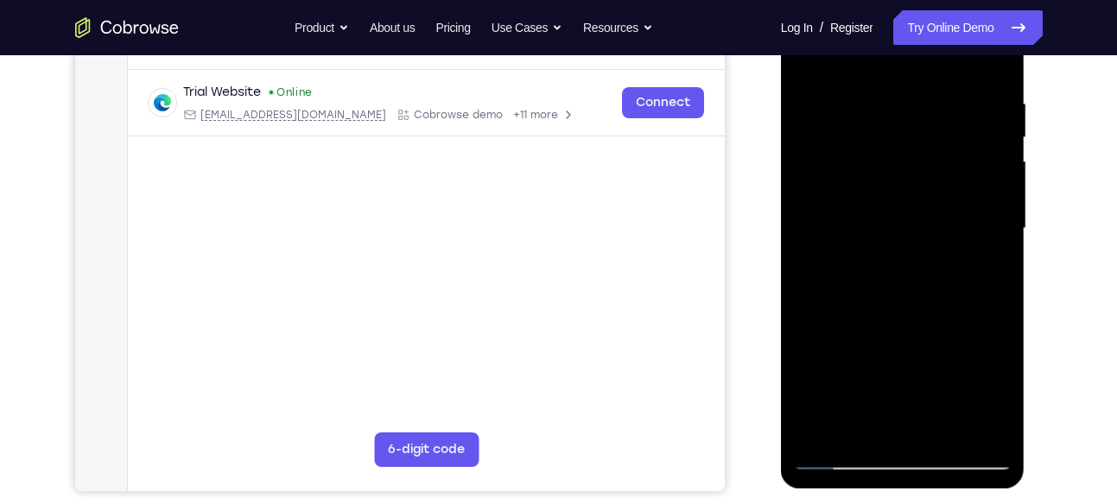
click at [863, 425] on div at bounding box center [903, 229] width 218 height 484
click at [947, 330] on div at bounding box center [903, 229] width 218 height 484
click at [840, 452] on div at bounding box center [903, 229] width 218 height 484
click at [840, 454] on div at bounding box center [903, 229] width 218 height 484
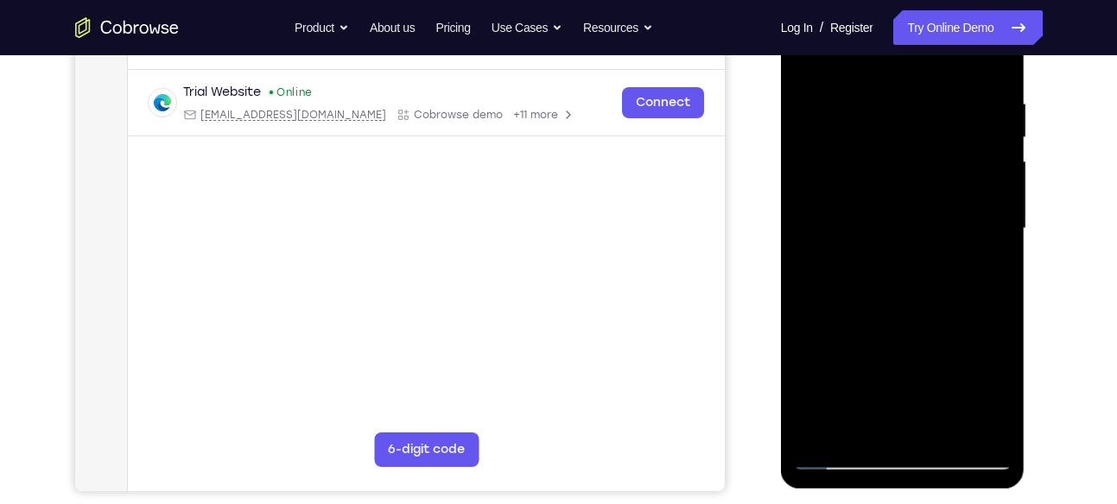
click at [979, 424] on div at bounding box center [903, 229] width 218 height 484
click at [894, 426] on div at bounding box center [903, 229] width 218 height 484
click at [840, 450] on div at bounding box center [903, 229] width 218 height 484
click at [840, 455] on div at bounding box center [903, 229] width 218 height 484
click at [985, 424] on div at bounding box center [903, 229] width 218 height 484
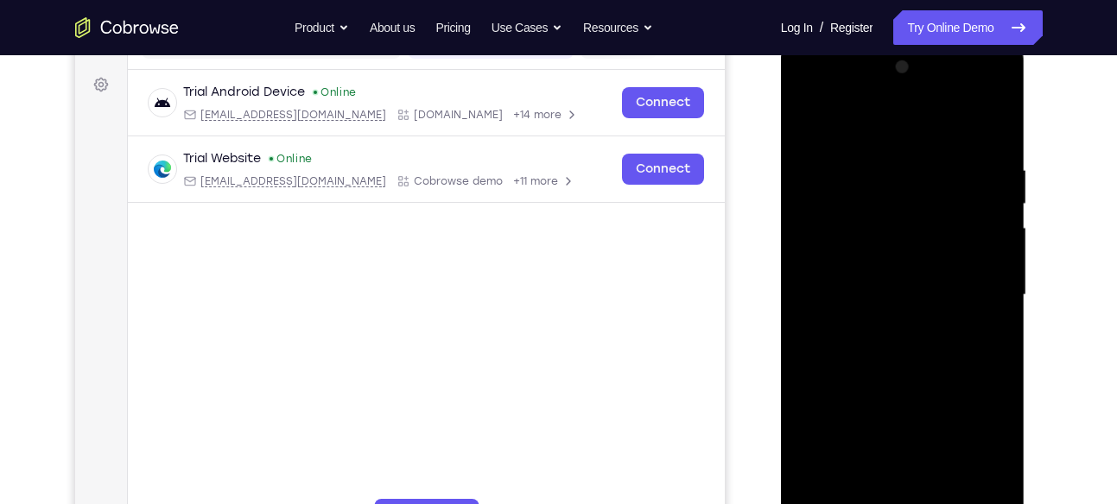
scroll to position [238, 0]
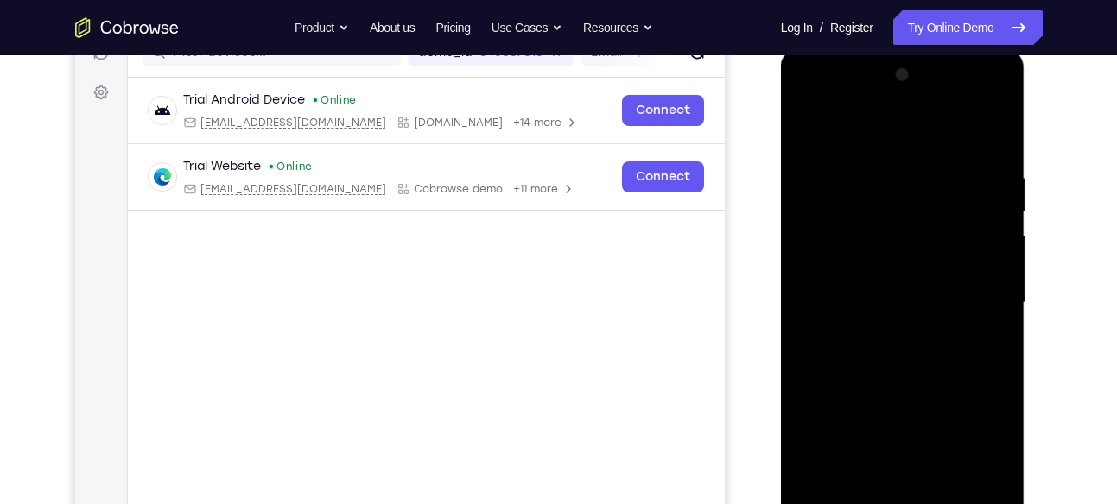
click at [993, 250] on div at bounding box center [903, 303] width 218 height 484
click at [996, 290] on div at bounding box center [903, 303] width 218 height 484
click at [992, 290] on div at bounding box center [903, 303] width 218 height 484
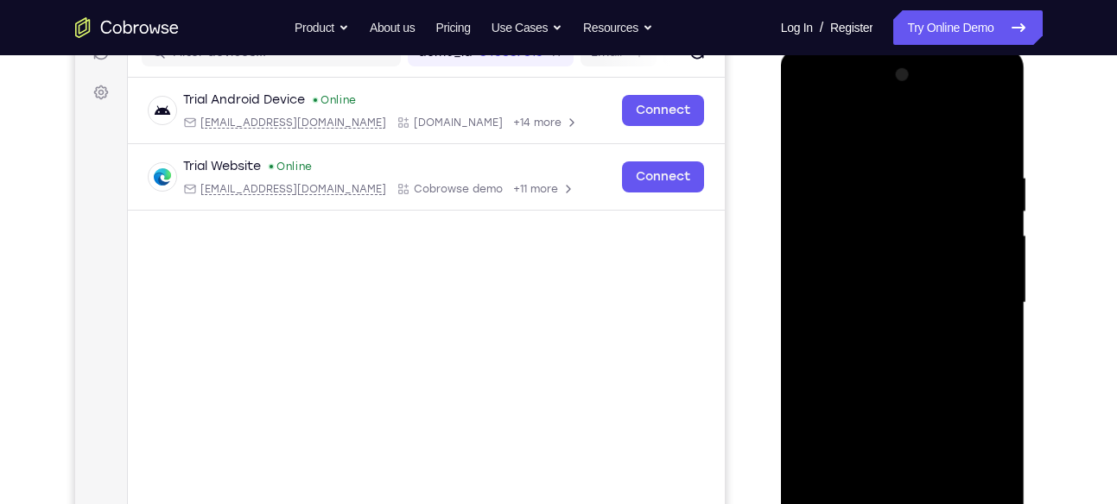
click at [992, 290] on div at bounding box center [903, 303] width 218 height 484
click at [991, 137] on div at bounding box center [903, 303] width 218 height 484
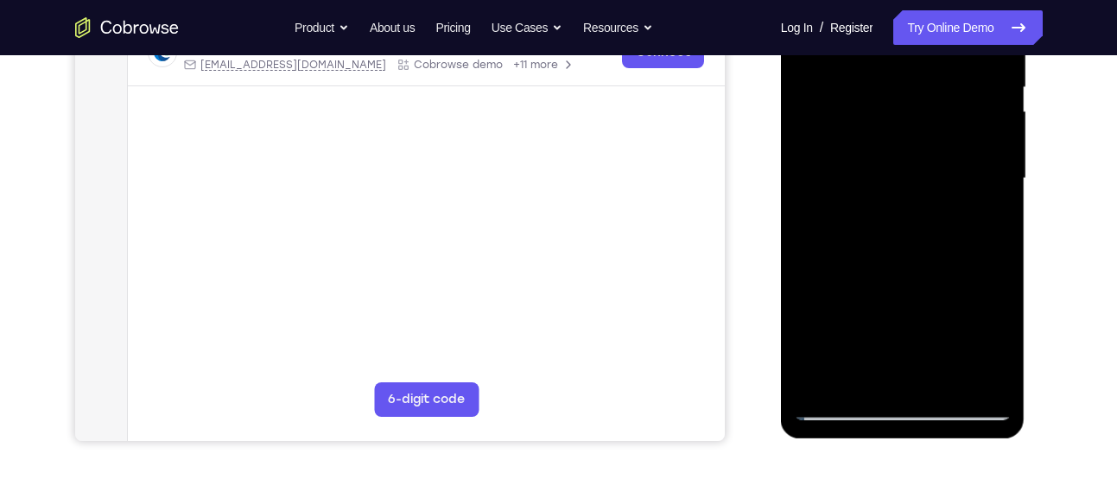
scroll to position [369, 0]
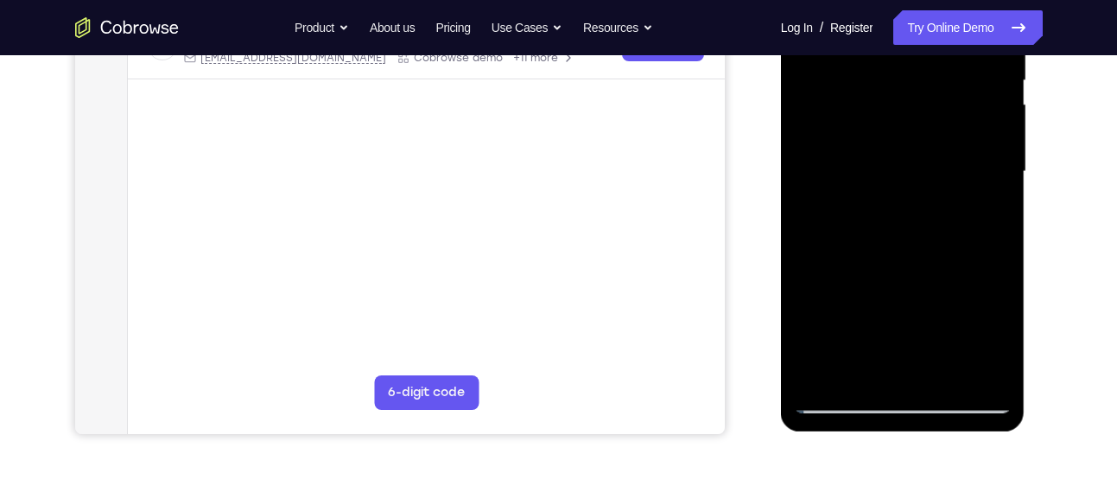
click at [982, 379] on div at bounding box center [903, 172] width 218 height 484
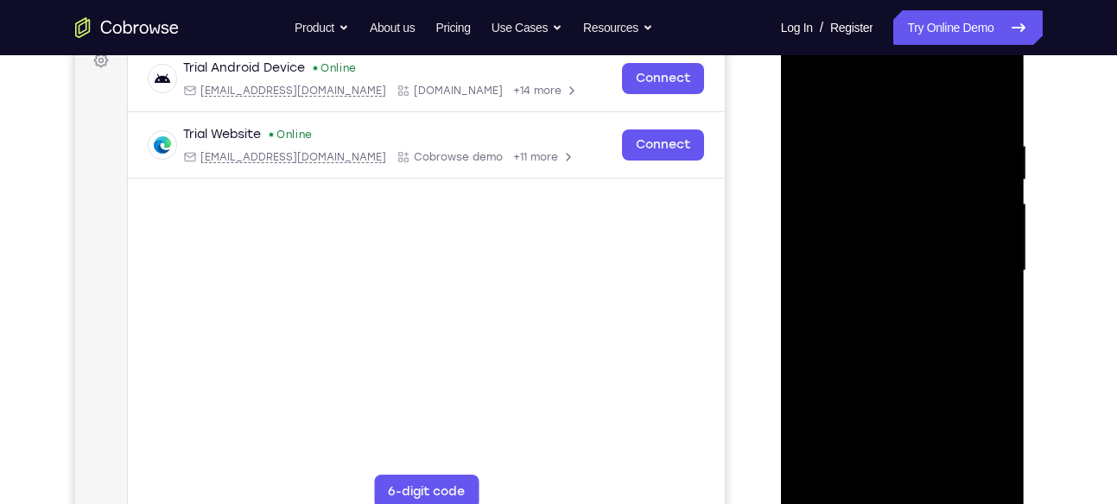
scroll to position [269, 0]
click at [806, 95] on div at bounding box center [903, 272] width 218 height 484
drag, startPoint x: 878, startPoint y: 408, endPoint x: 879, endPoint y: -10, distance: 418.0
click at [879, 17] on html "Online web based iOS Simulators and Android Emulators. Run iPhone, iPad, Mobile…" at bounding box center [904, 276] width 246 height 518
click at [820, 430] on div at bounding box center [903, 272] width 218 height 484
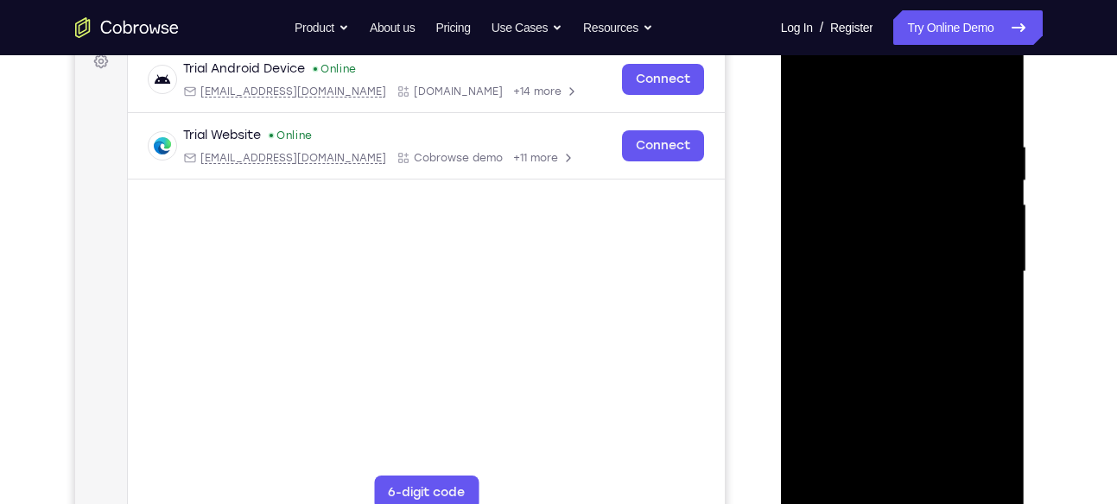
click at [857, 312] on div at bounding box center [903, 272] width 218 height 484
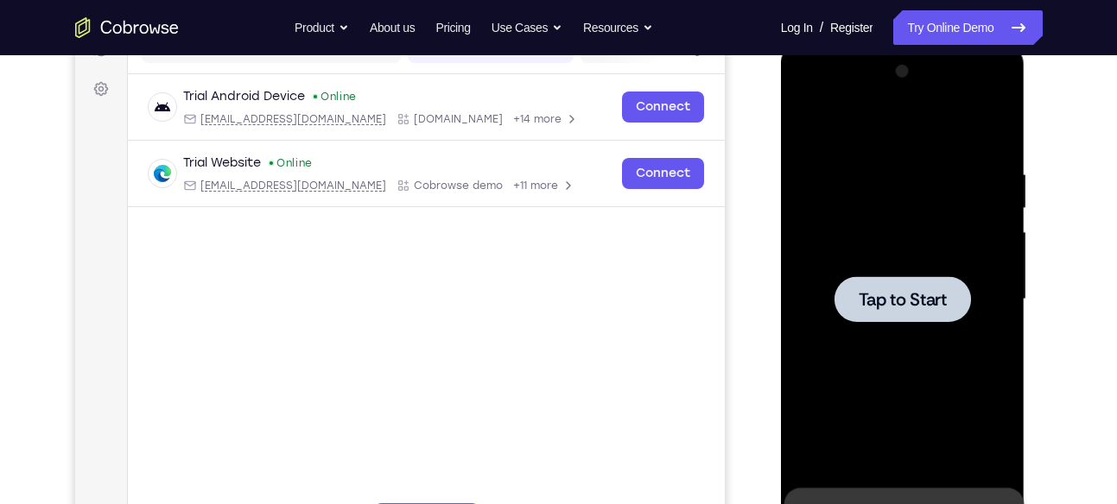
scroll to position [240, 0]
